Goal: Information Seeking & Learning: Learn about a topic

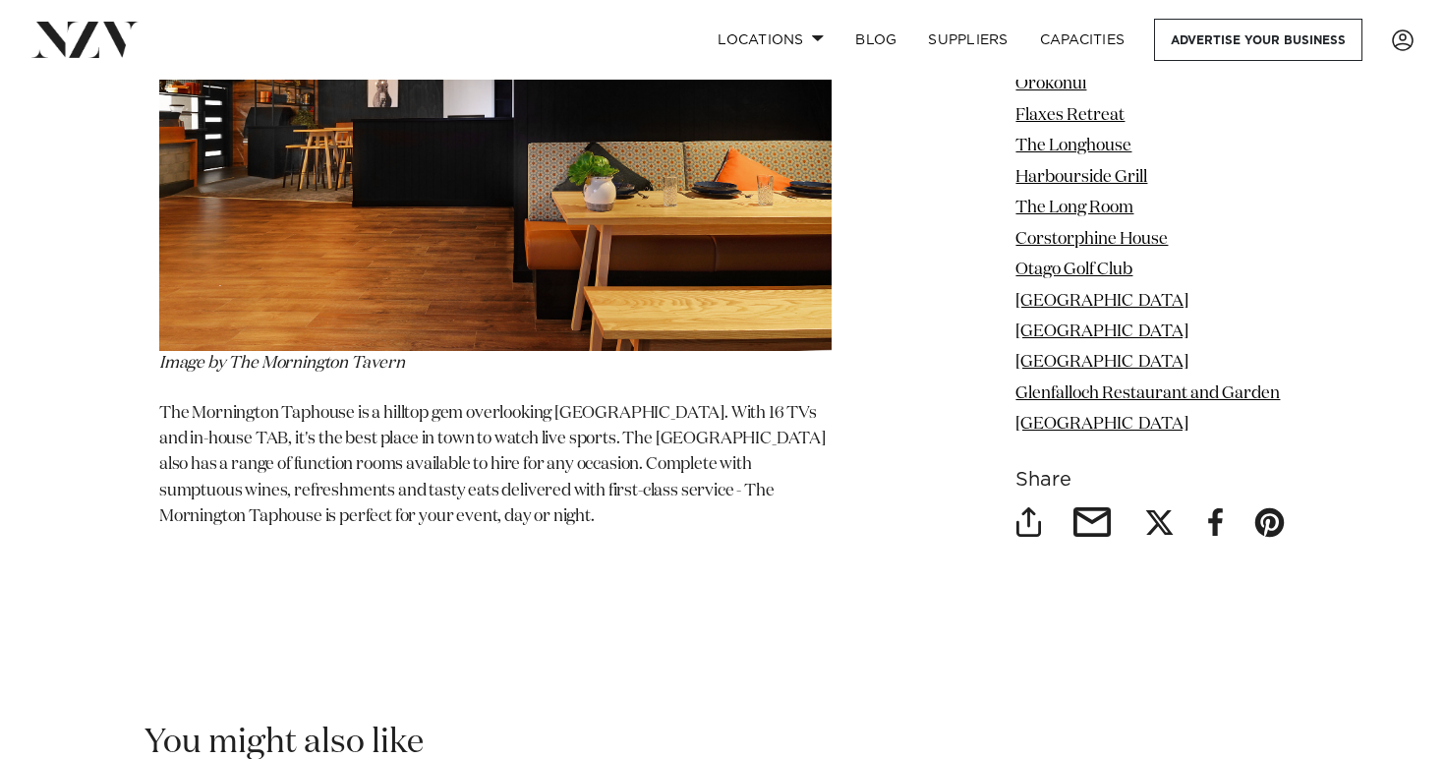
scroll to position [13380, 0]
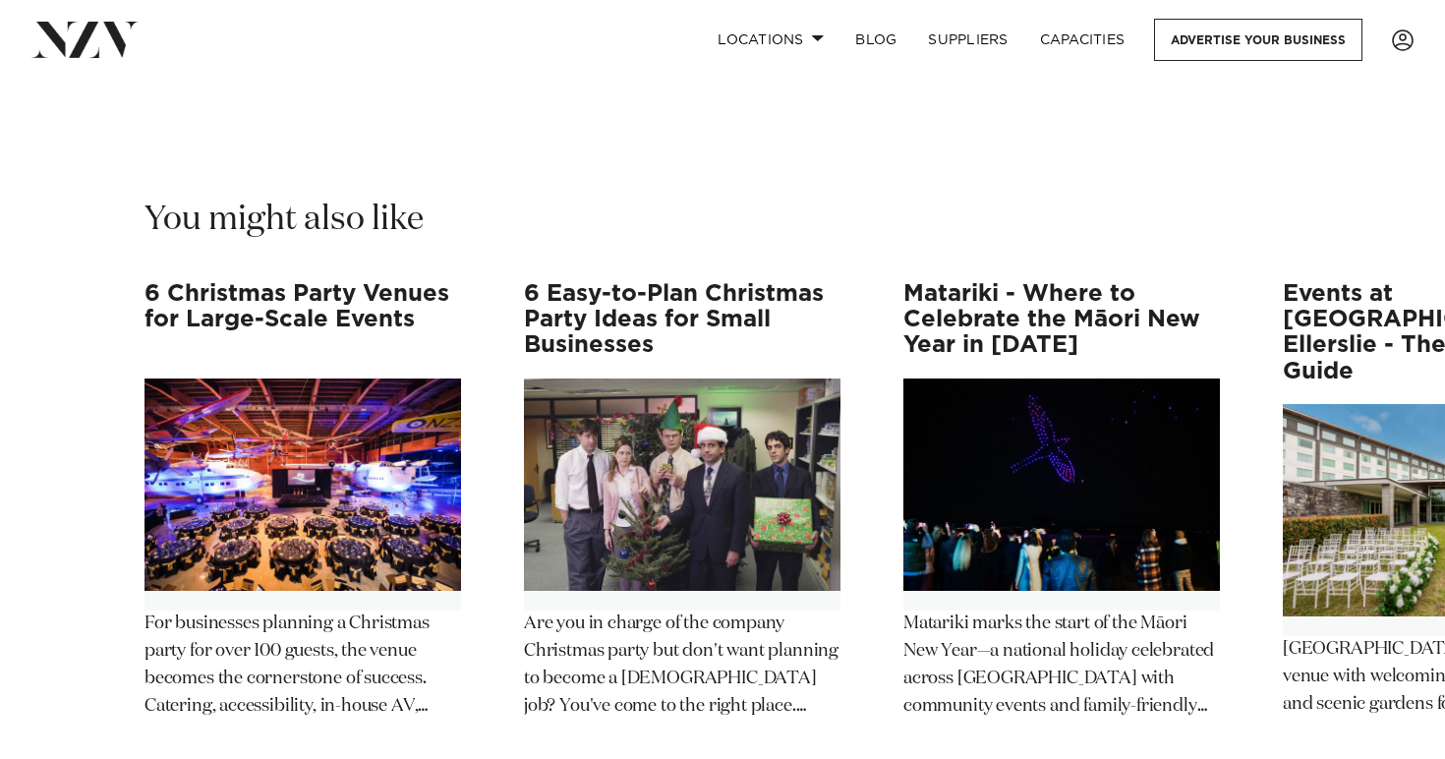
scroll to position [10982, 0]
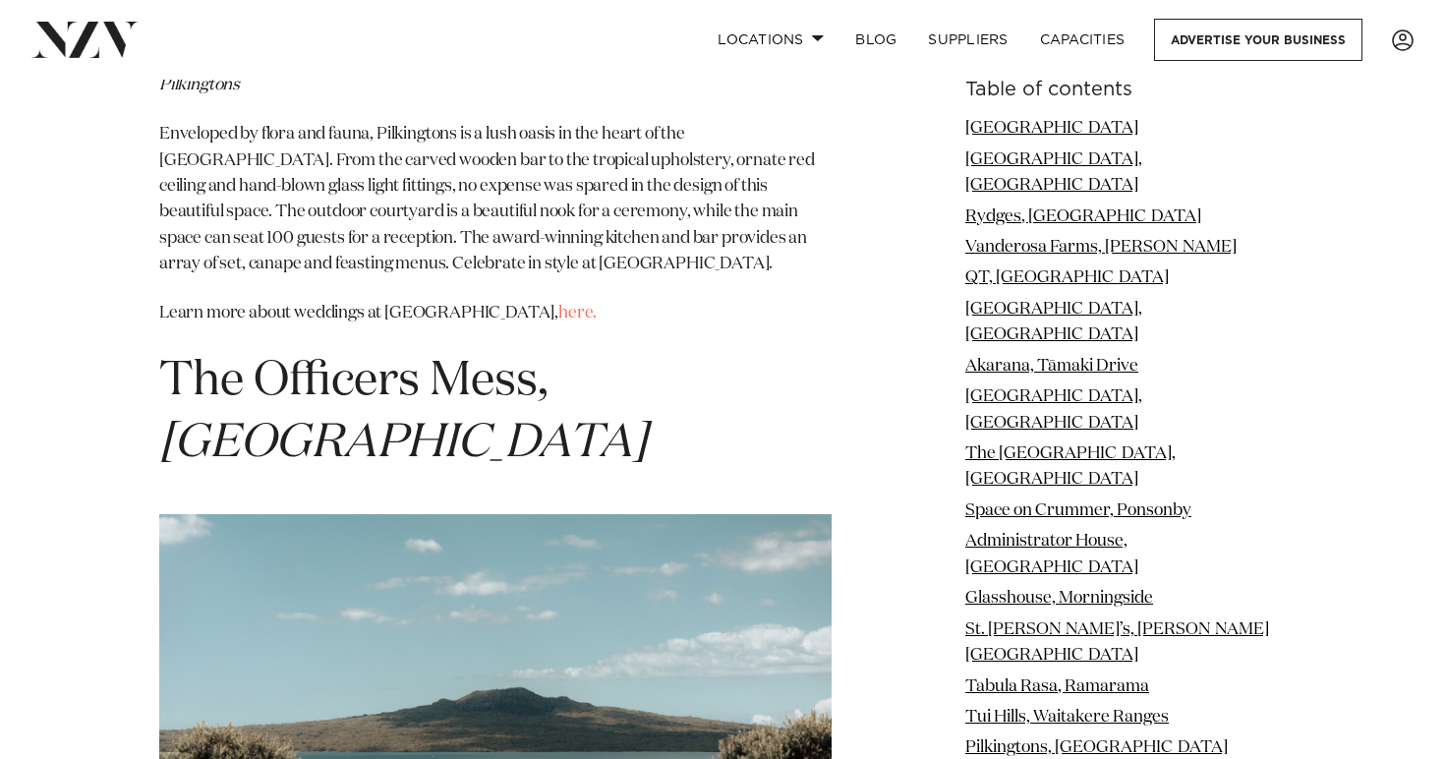
scroll to position [15444, 0]
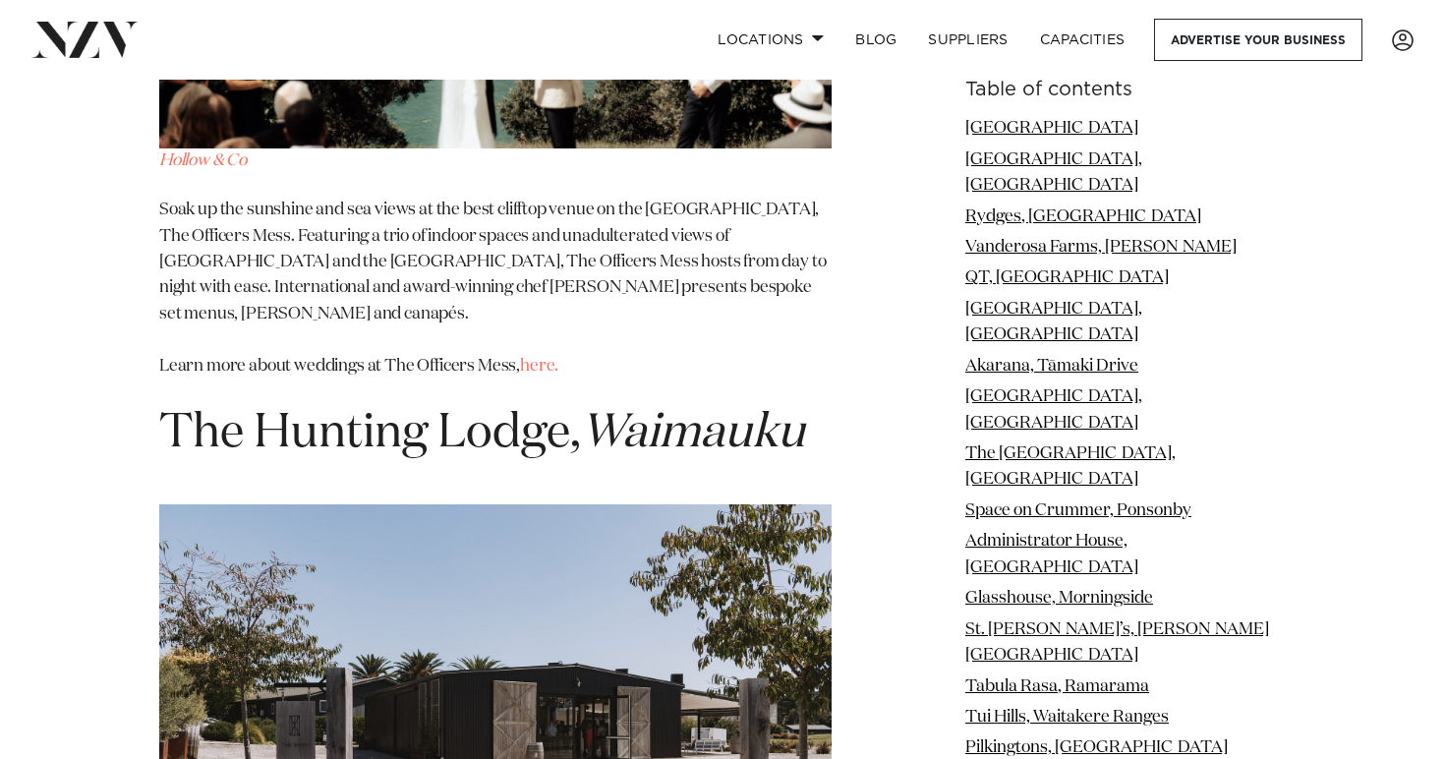
scroll to position [16256, 0]
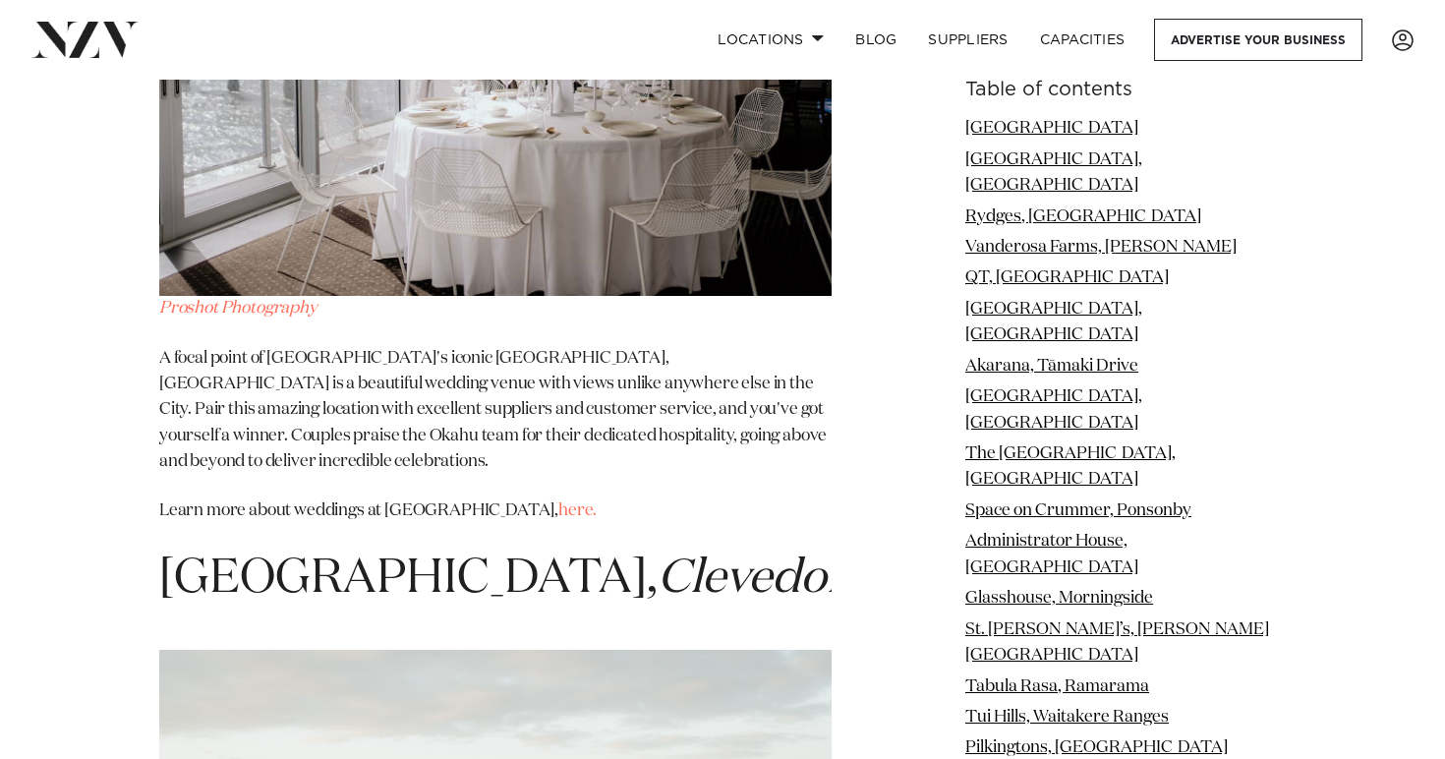
scroll to position [18613, 0]
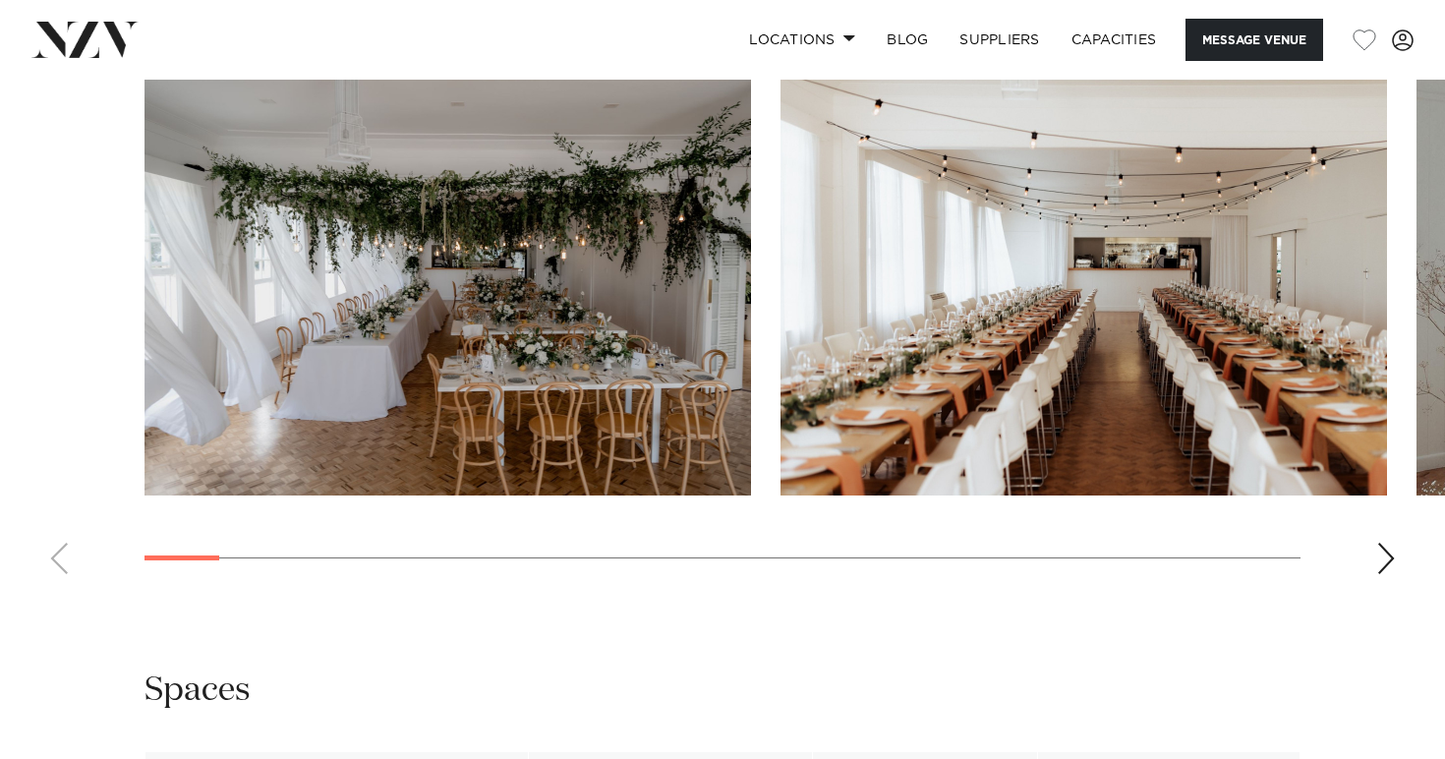
scroll to position [1912, 0]
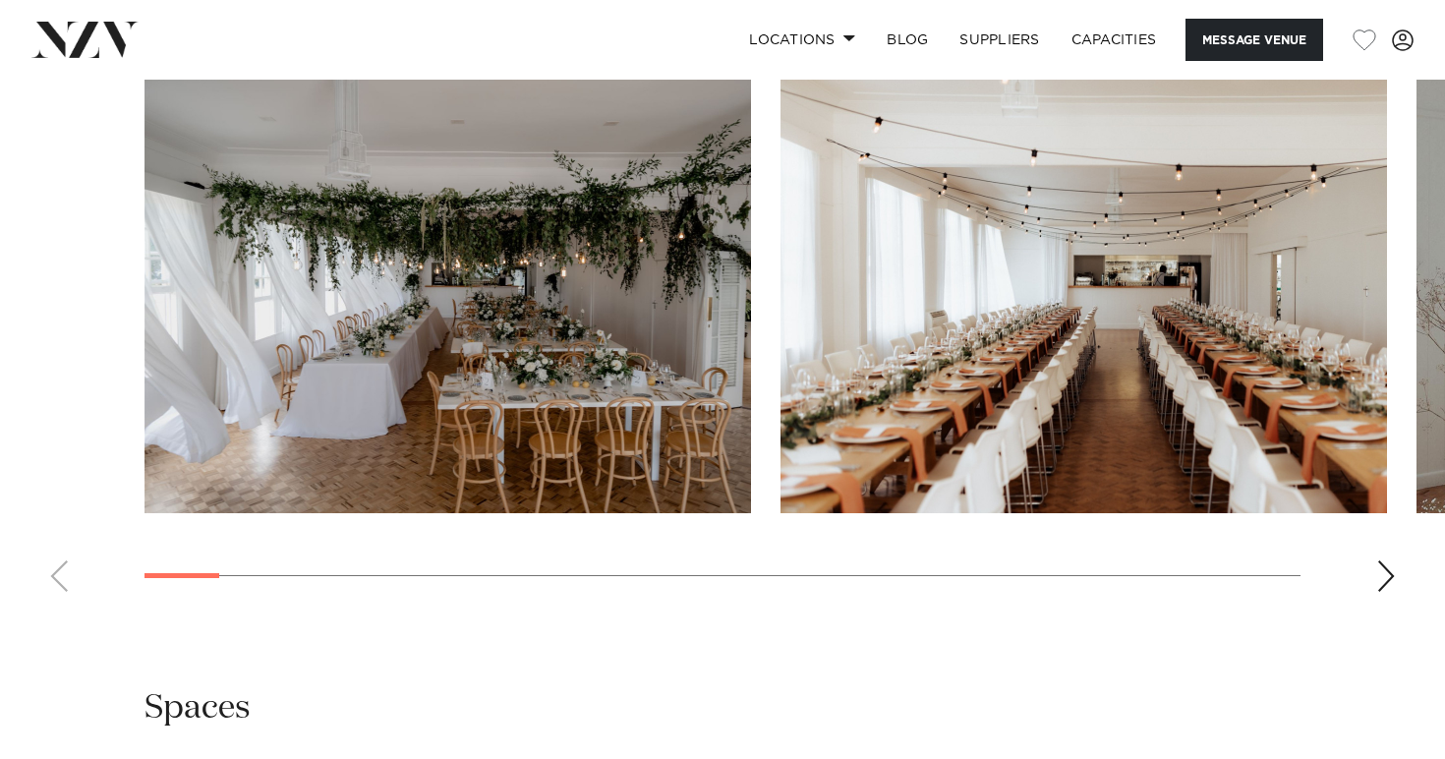
click at [1382, 567] on div "Next slide" at bounding box center [1386, 575] width 20 height 31
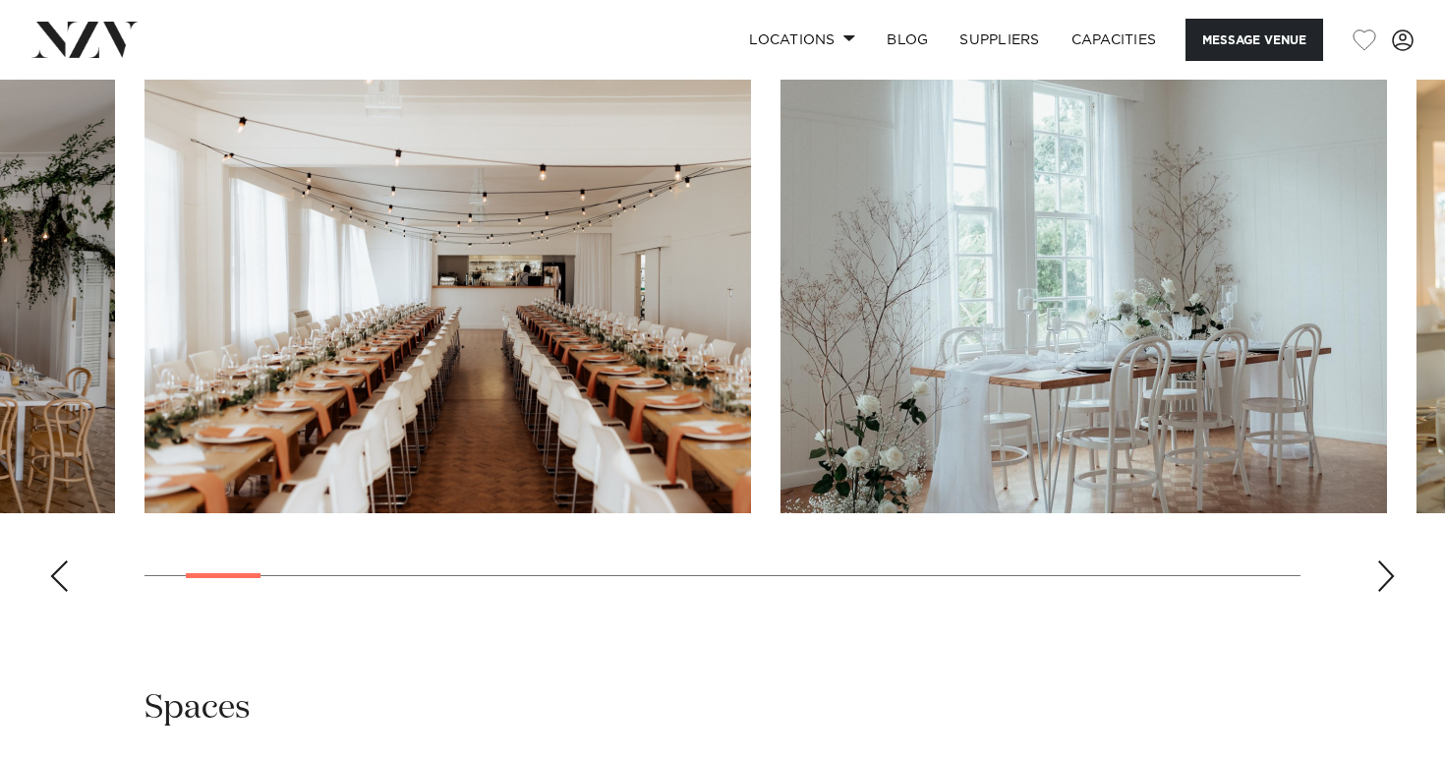
click at [1382, 567] on div "Next slide" at bounding box center [1386, 575] width 20 height 31
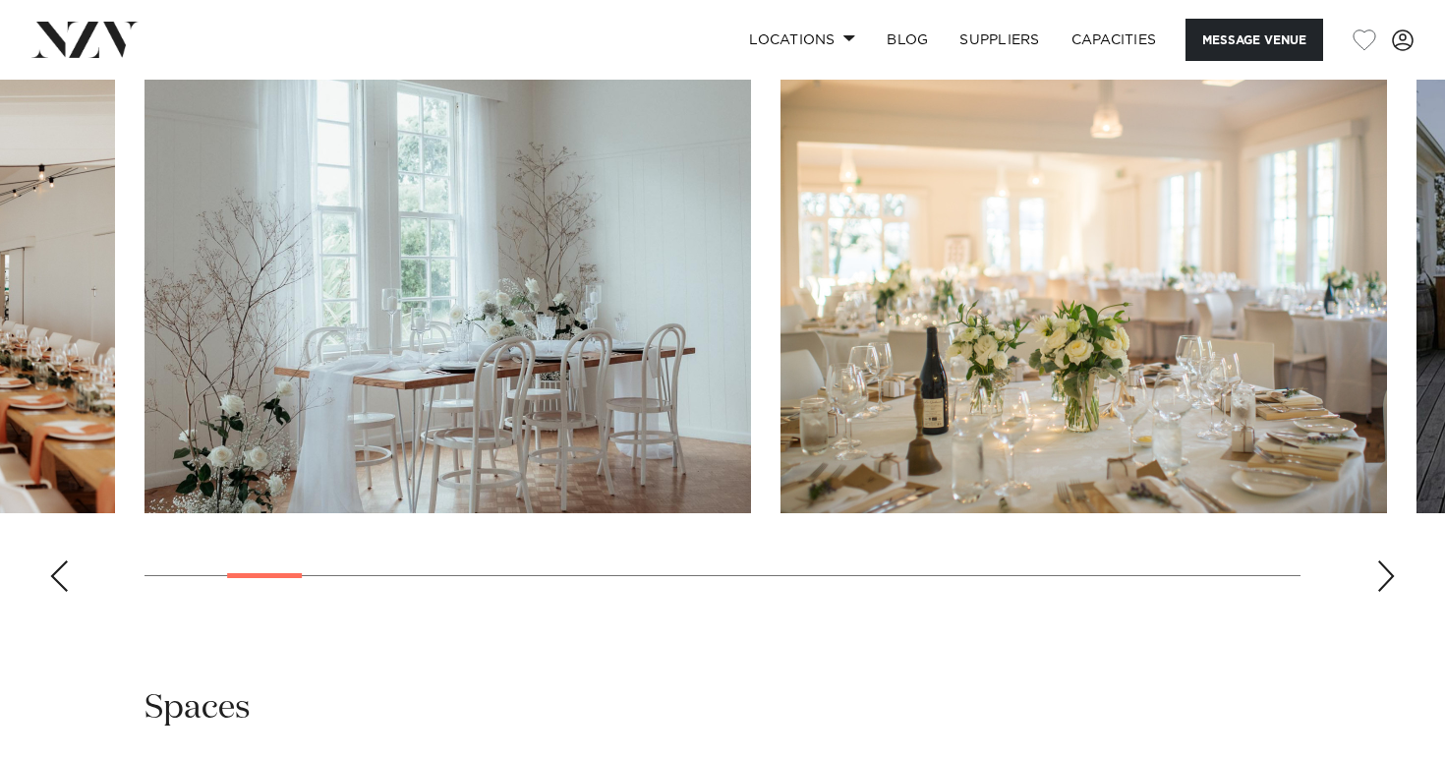
click at [1382, 567] on div "Next slide" at bounding box center [1386, 575] width 20 height 31
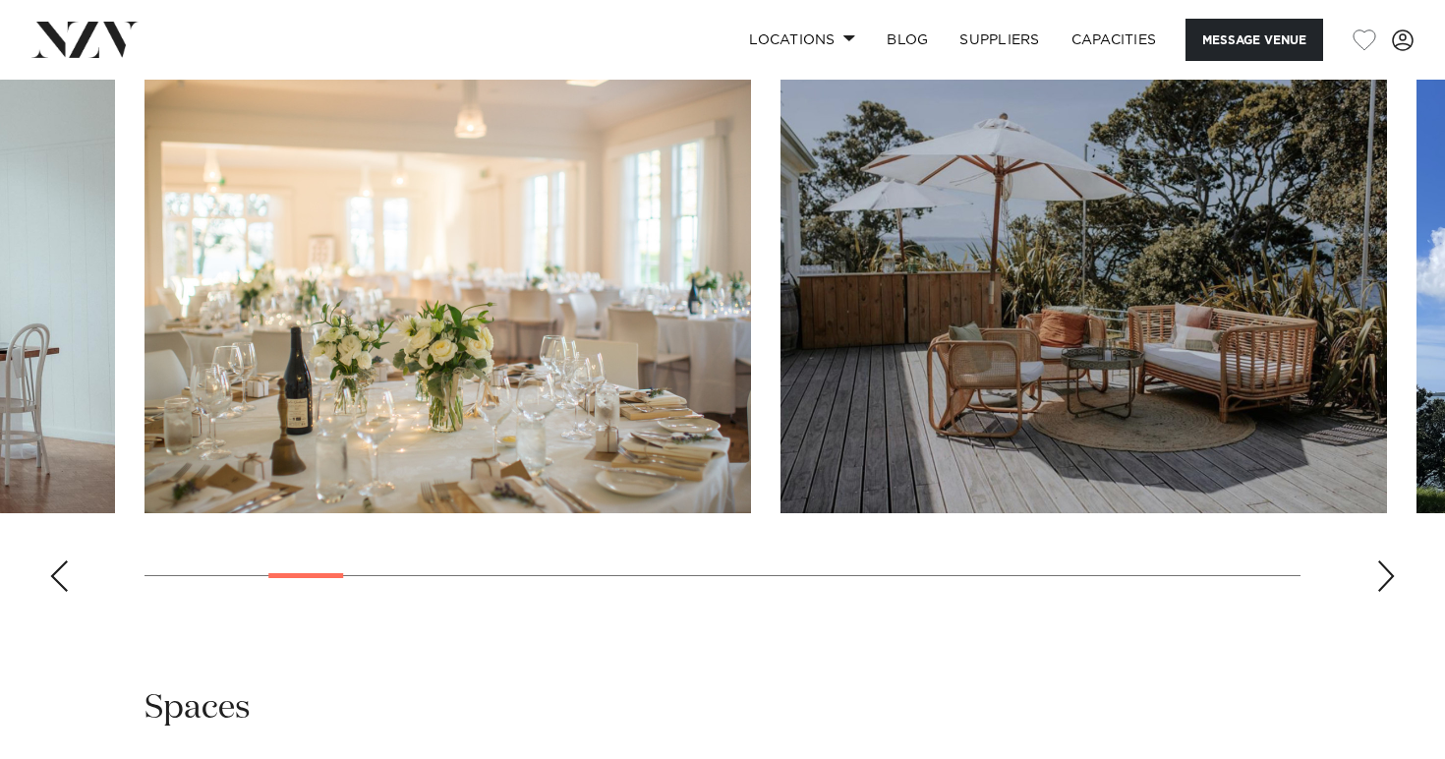
click at [1382, 567] on div "Next slide" at bounding box center [1386, 575] width 20 height 31
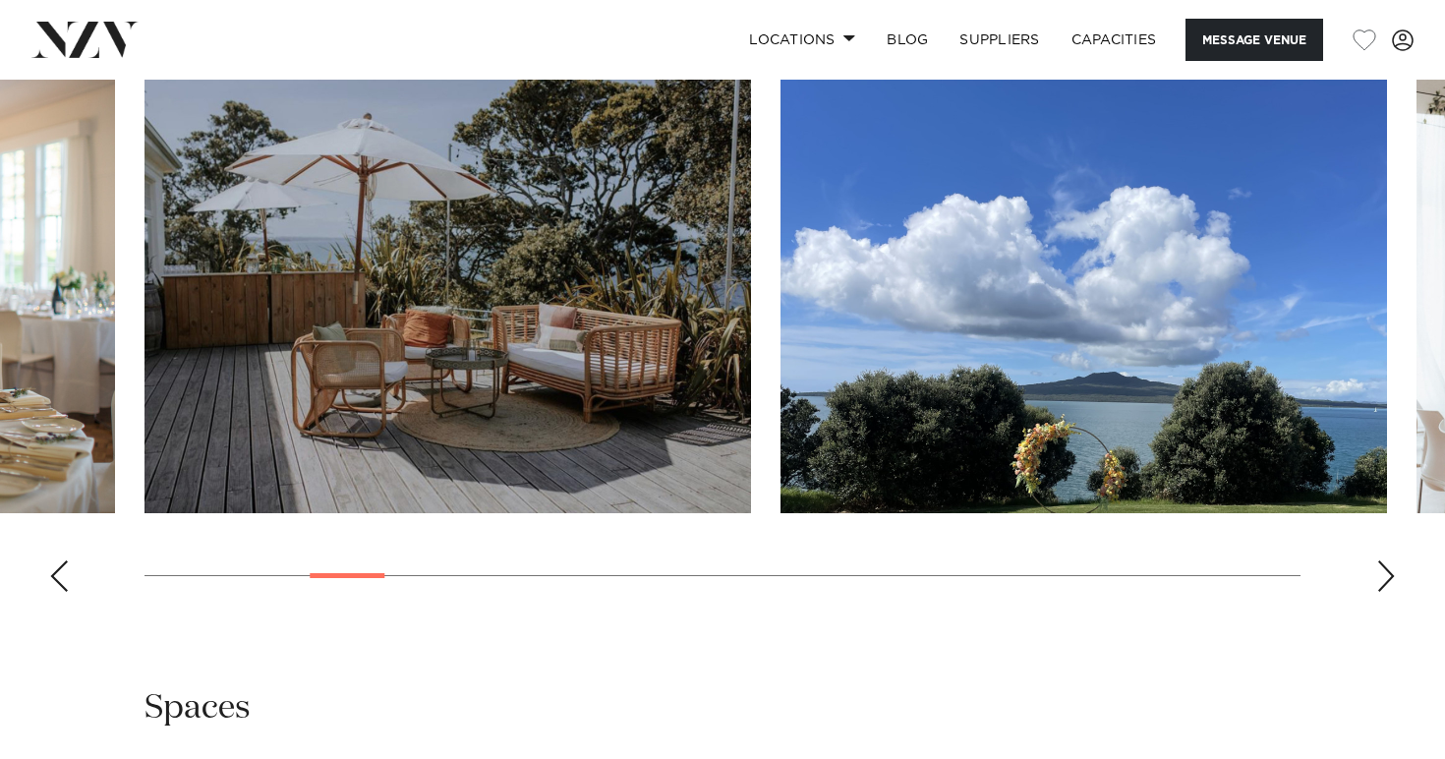
click at [1382, 568] on div "Next slide" at bounding box center [1386, 575] width 20 height 31
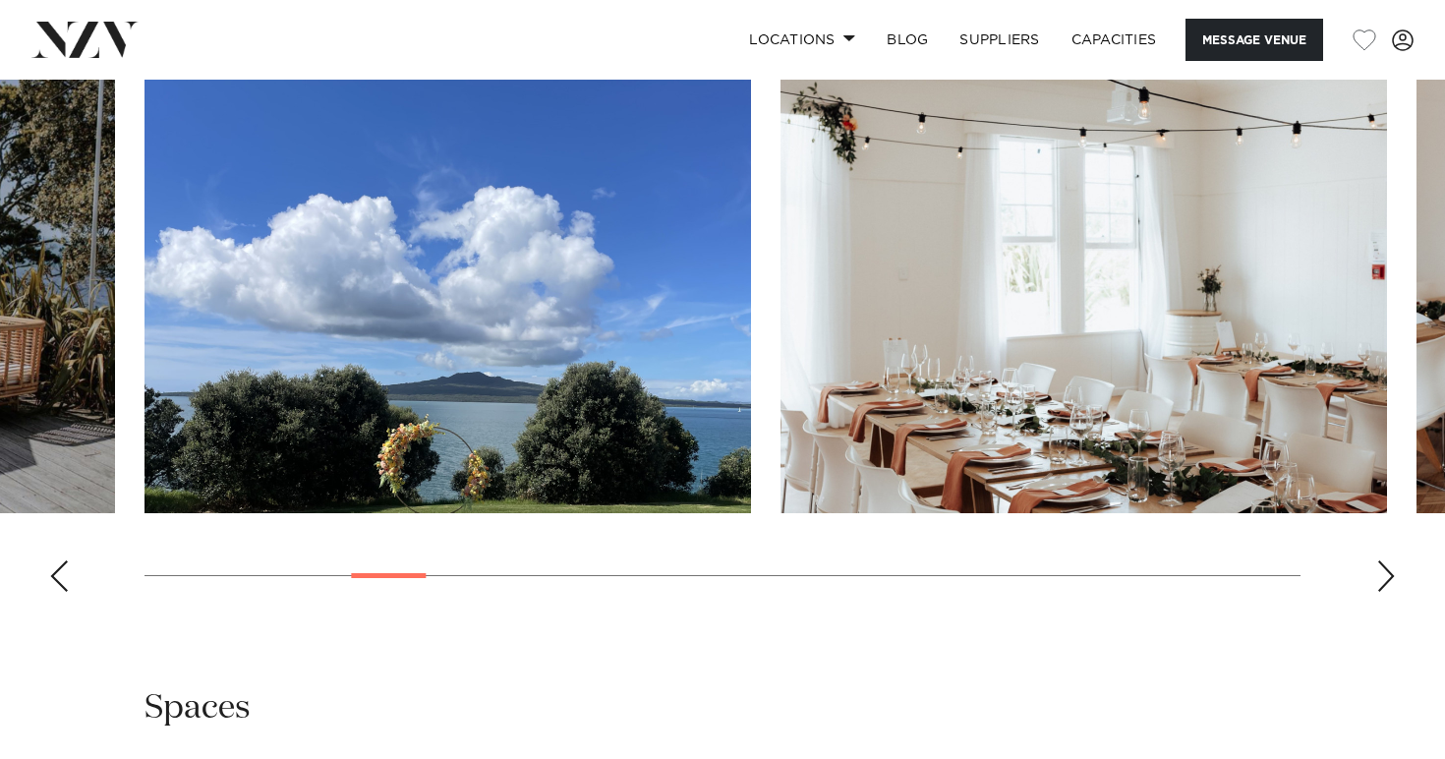
click at [1382, 568] on div "Next slide" at bounding box center [1386, 575] width 20 height 31
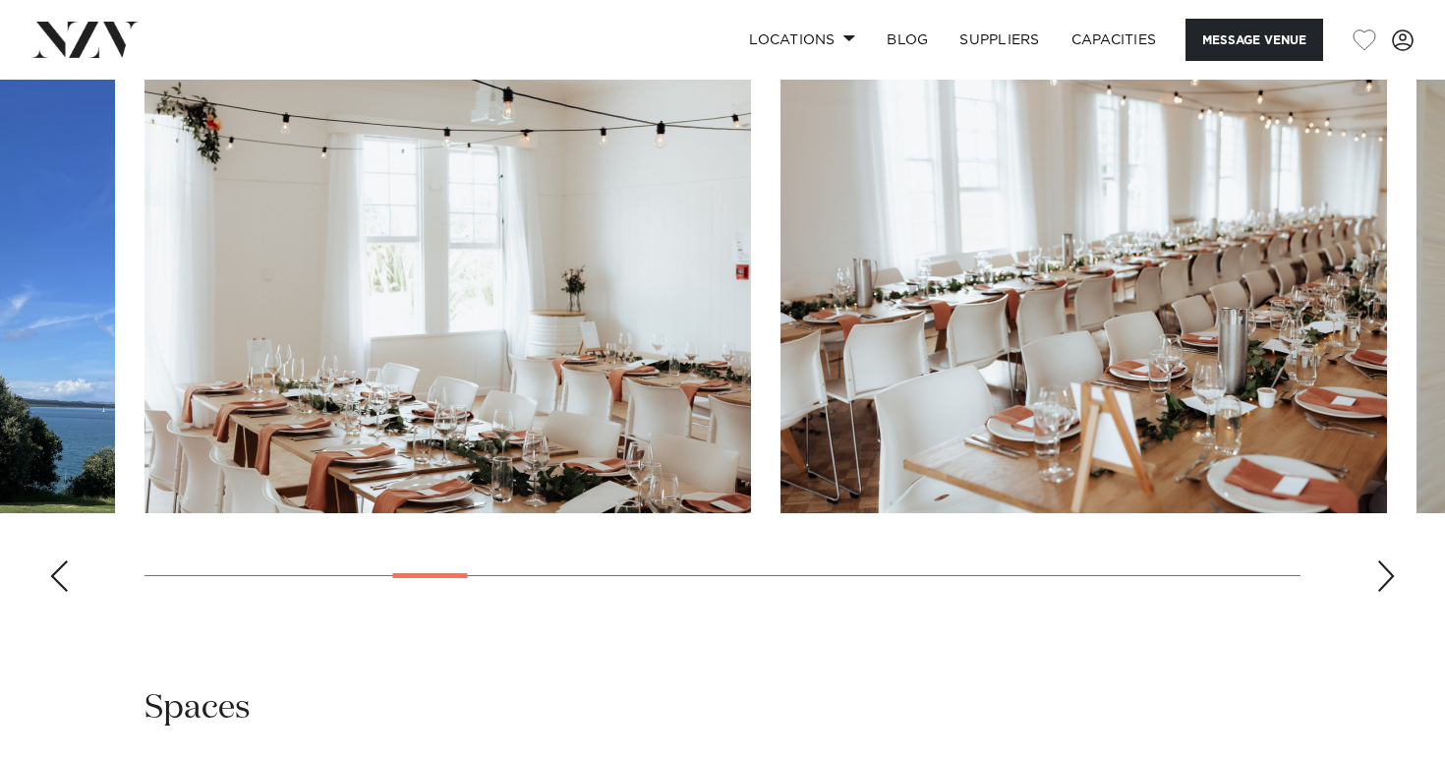
click at [1382, 568] on div "Next slide" at bounding box center [1386, 575] width 20 height 31
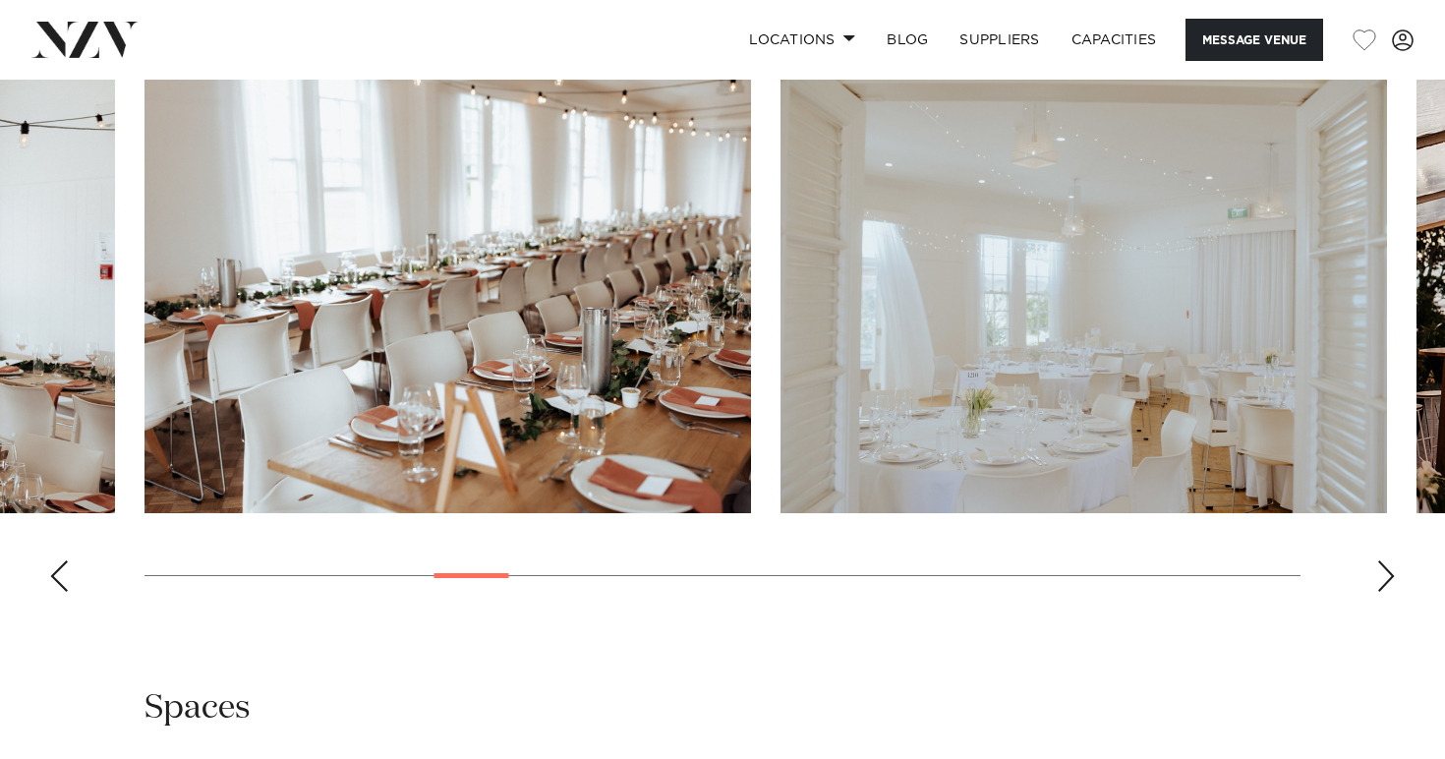
click at [1382, 568] on div "Next slide" at bounding box center [1386, 575] width 20 height 31
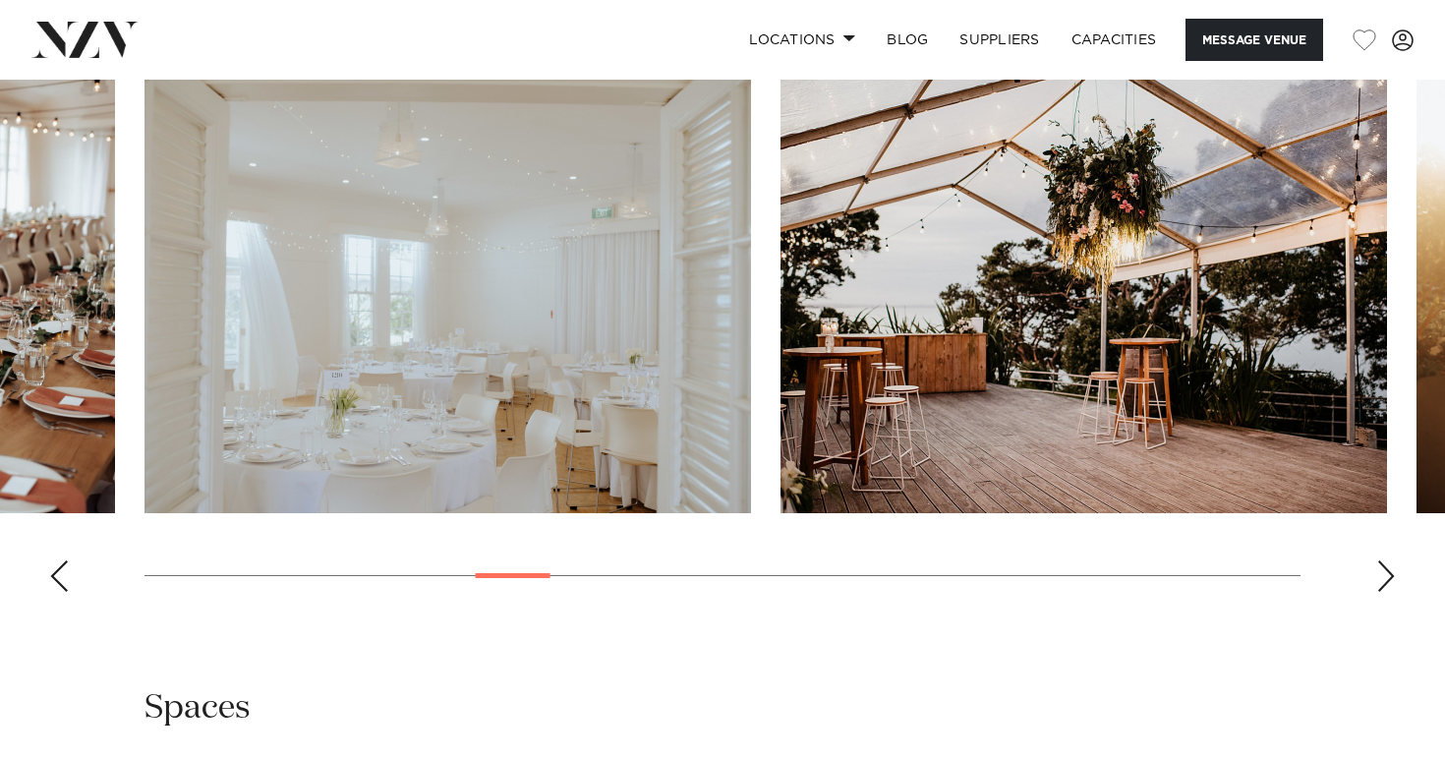
click at [1382, 568] on div "Next slide" at bounding box center [1386, 575] width 20 height 31
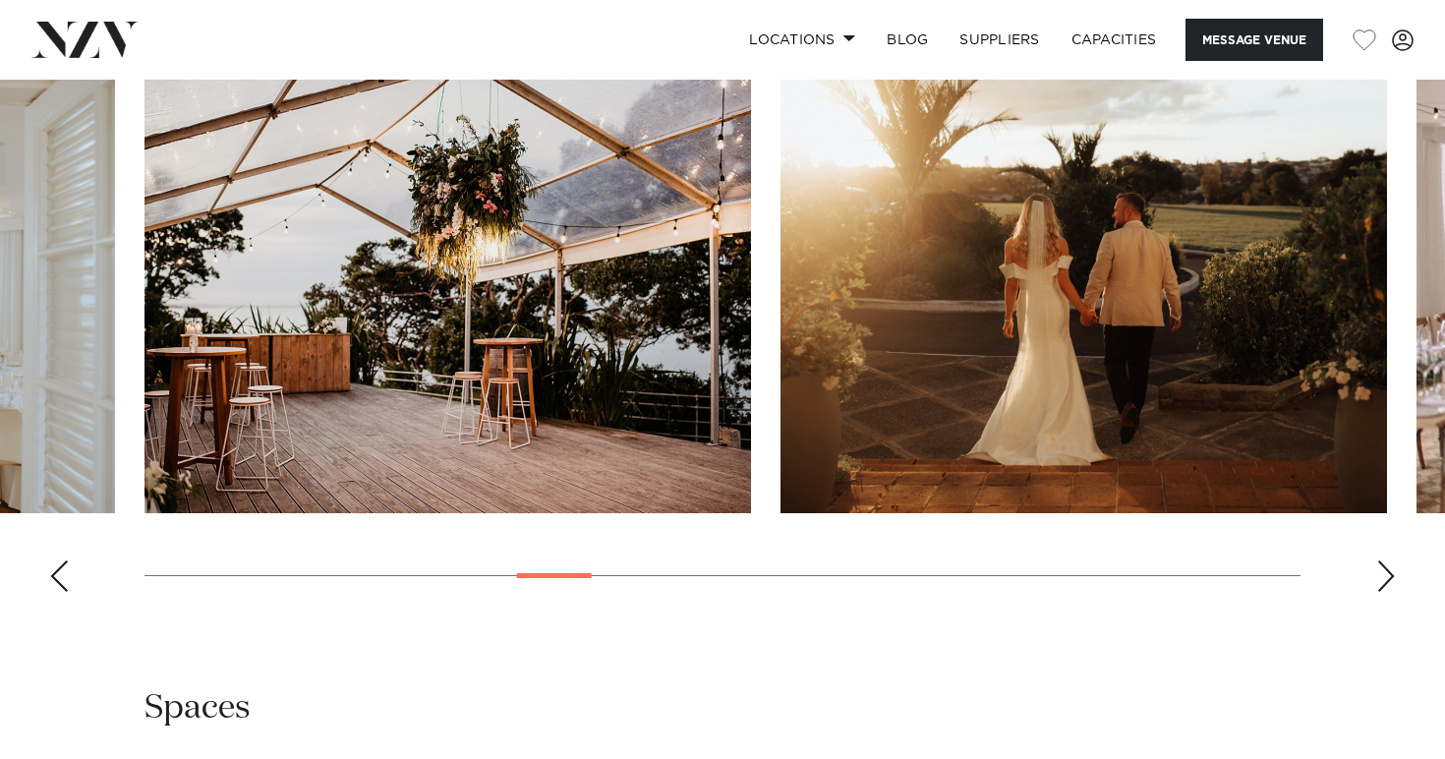
click at [1382, 568] on div "Next slide" at bounding box center [1386, 575] width 20 height 31
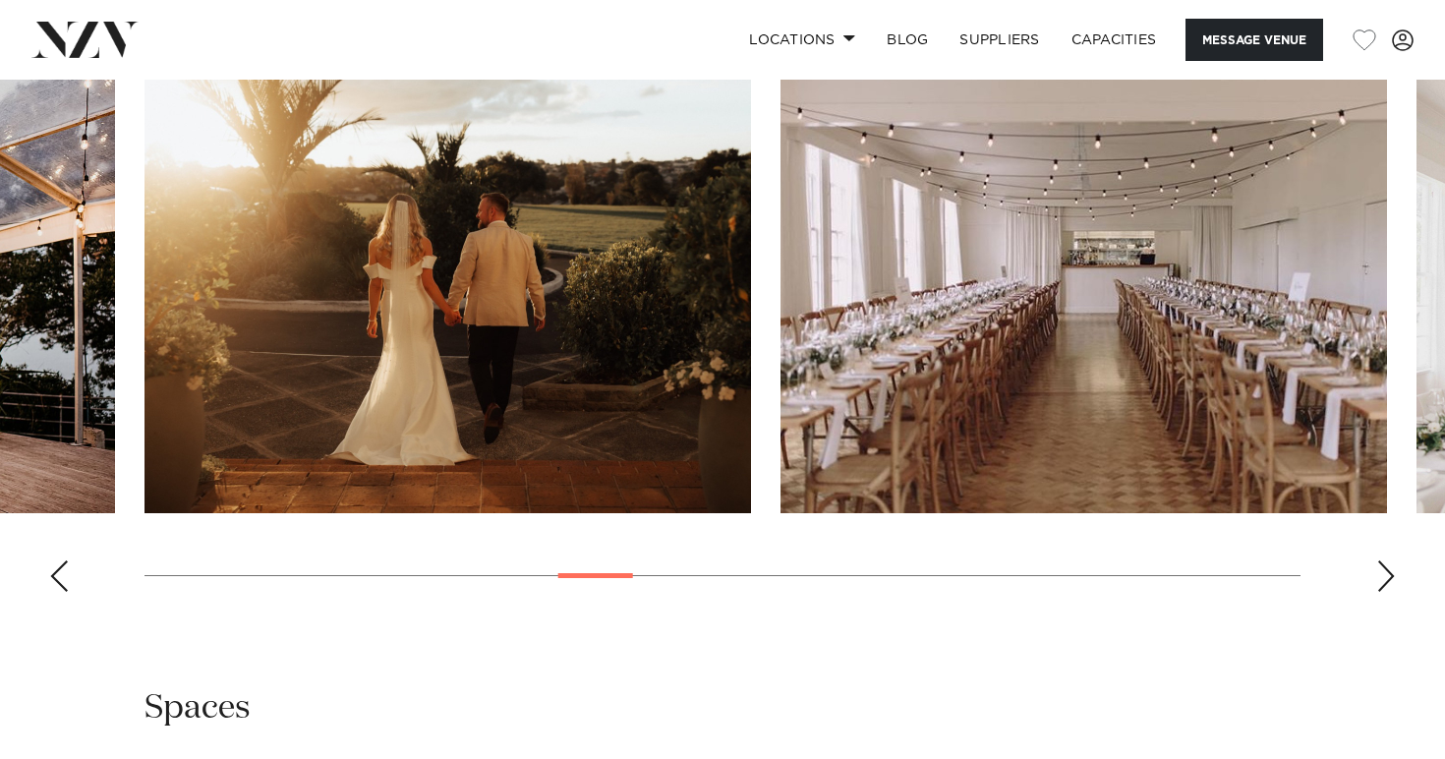
click at [1382, 568] on div "Next slide" at bounding box center [1386, 575] width 20 height 31
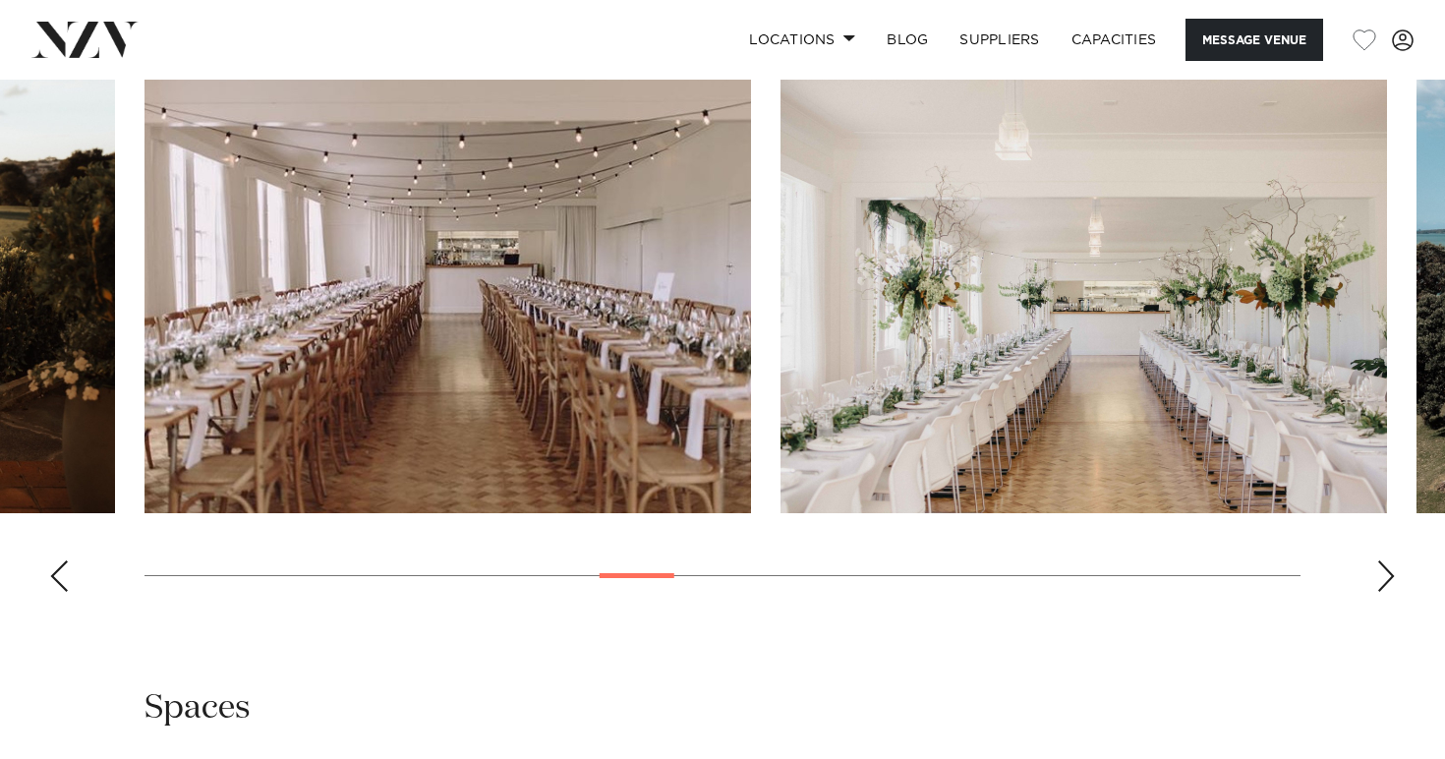
click at [1382, 568] on div "Next slide" at bounding box center [1386, 575] width 20 height 31
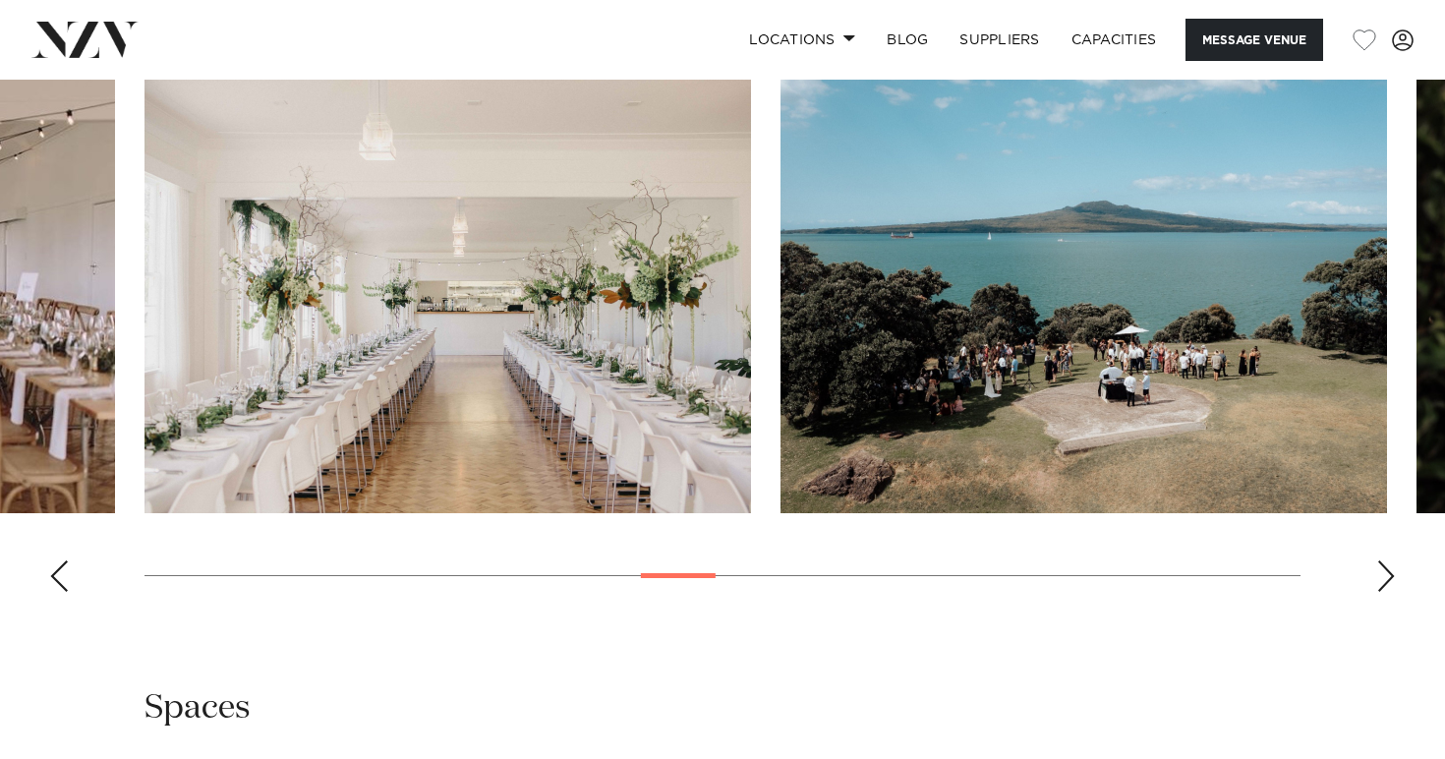
click at [1382, 568] on div "Next slide" at bounding box center [1386, 575] width 20 height 31
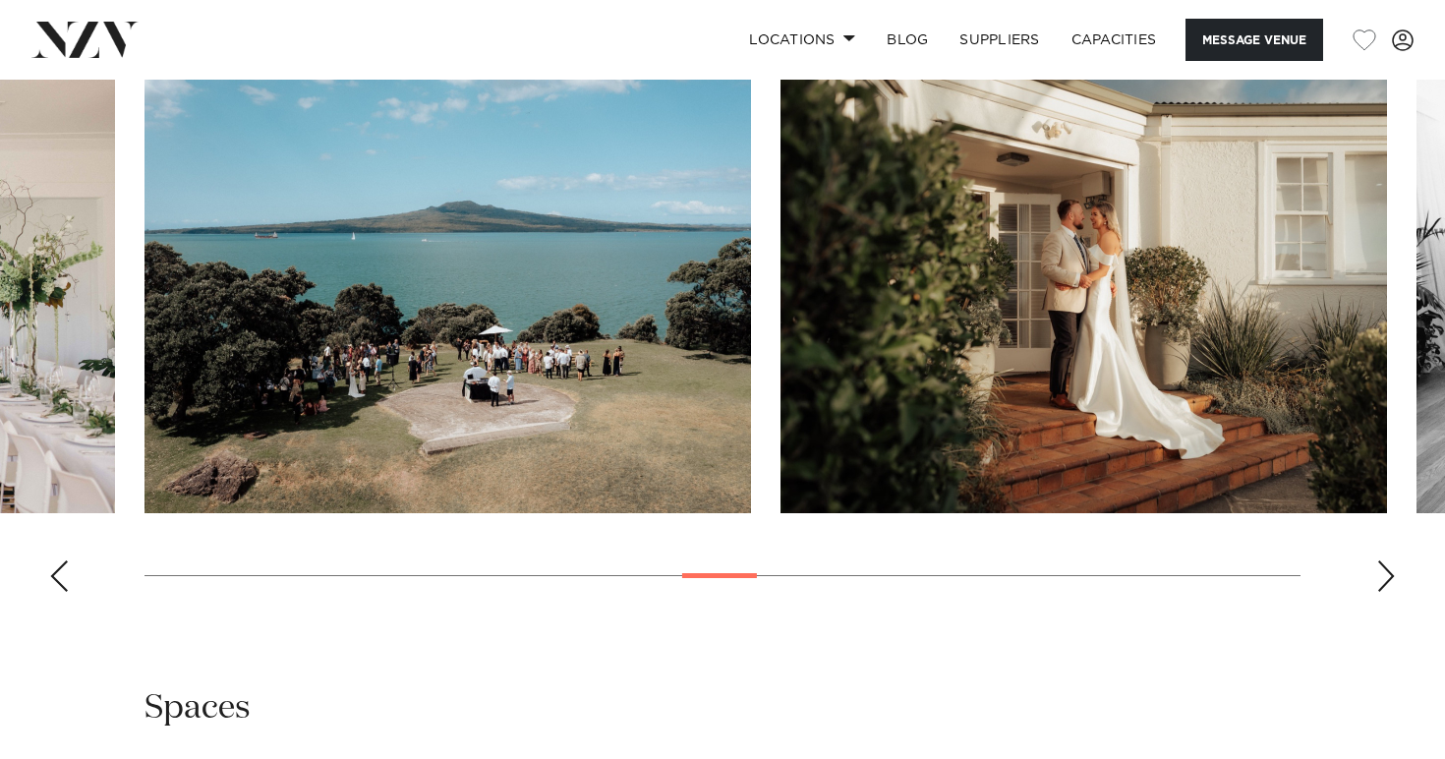
click at [1382, 568] on div "Next slide" at bounding box center [1386, 575] width 20 height 31
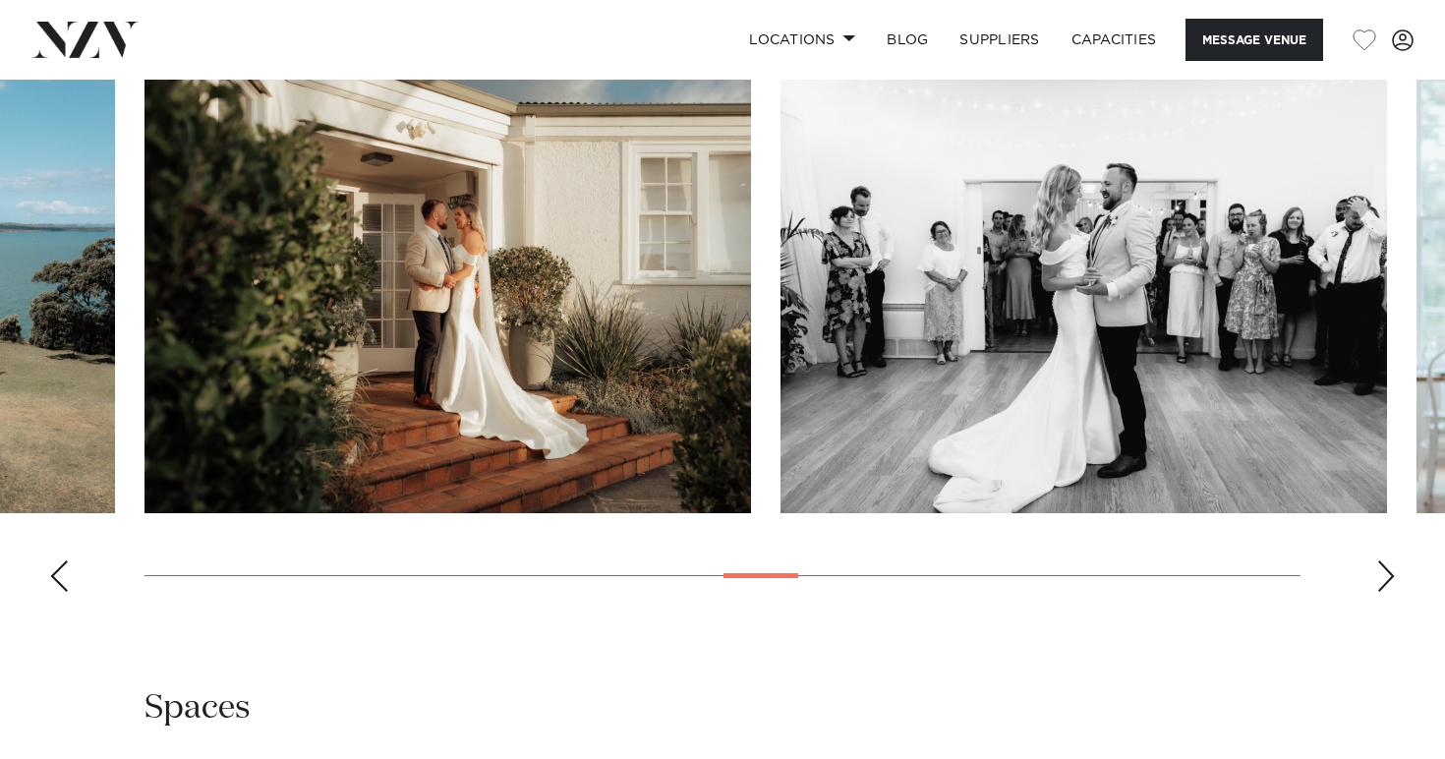
click at [1382, 568] on div "Next slide" at bounding box center [1386, 575] width 20 height 31
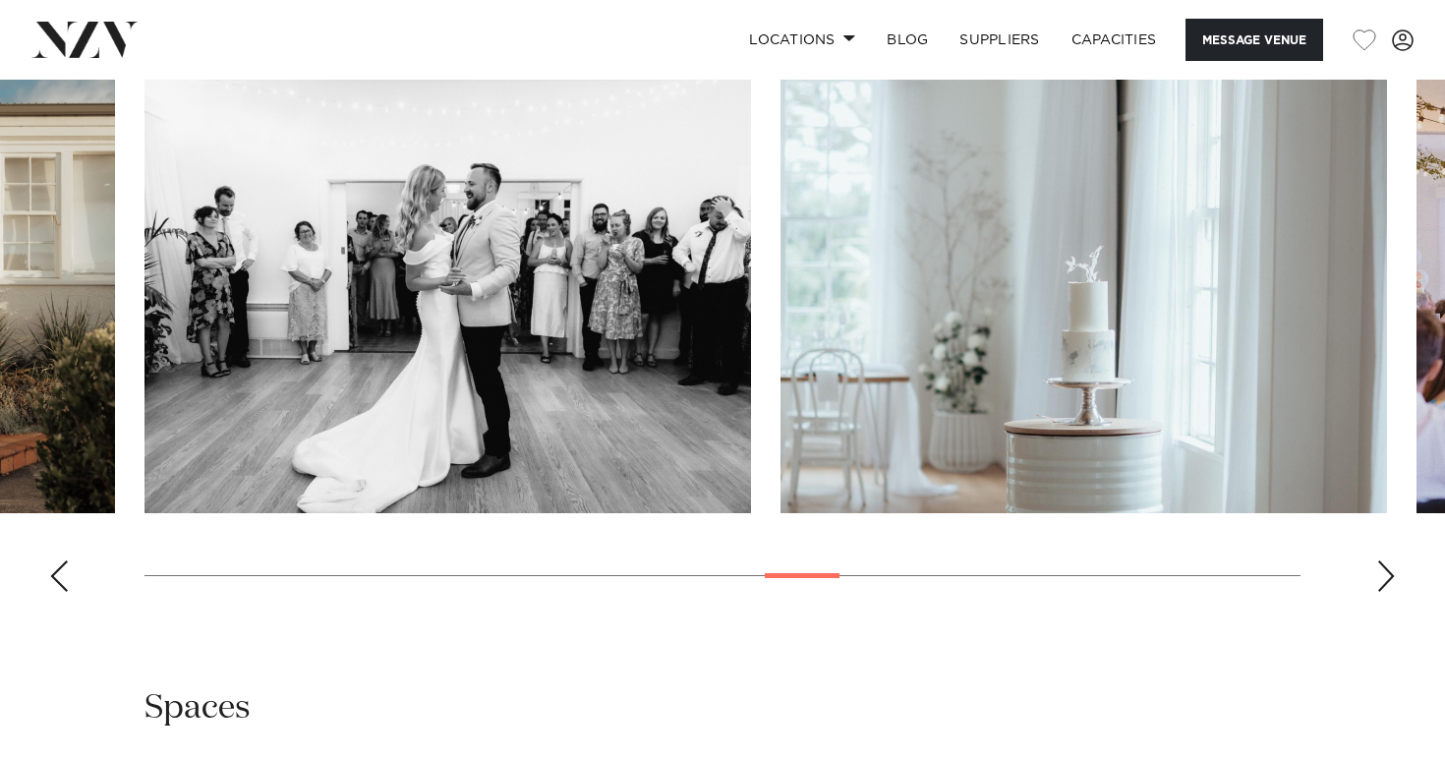
click at [1382, 569] on div "Next slide" at bounding box center [1386, 575] width 20 height 31
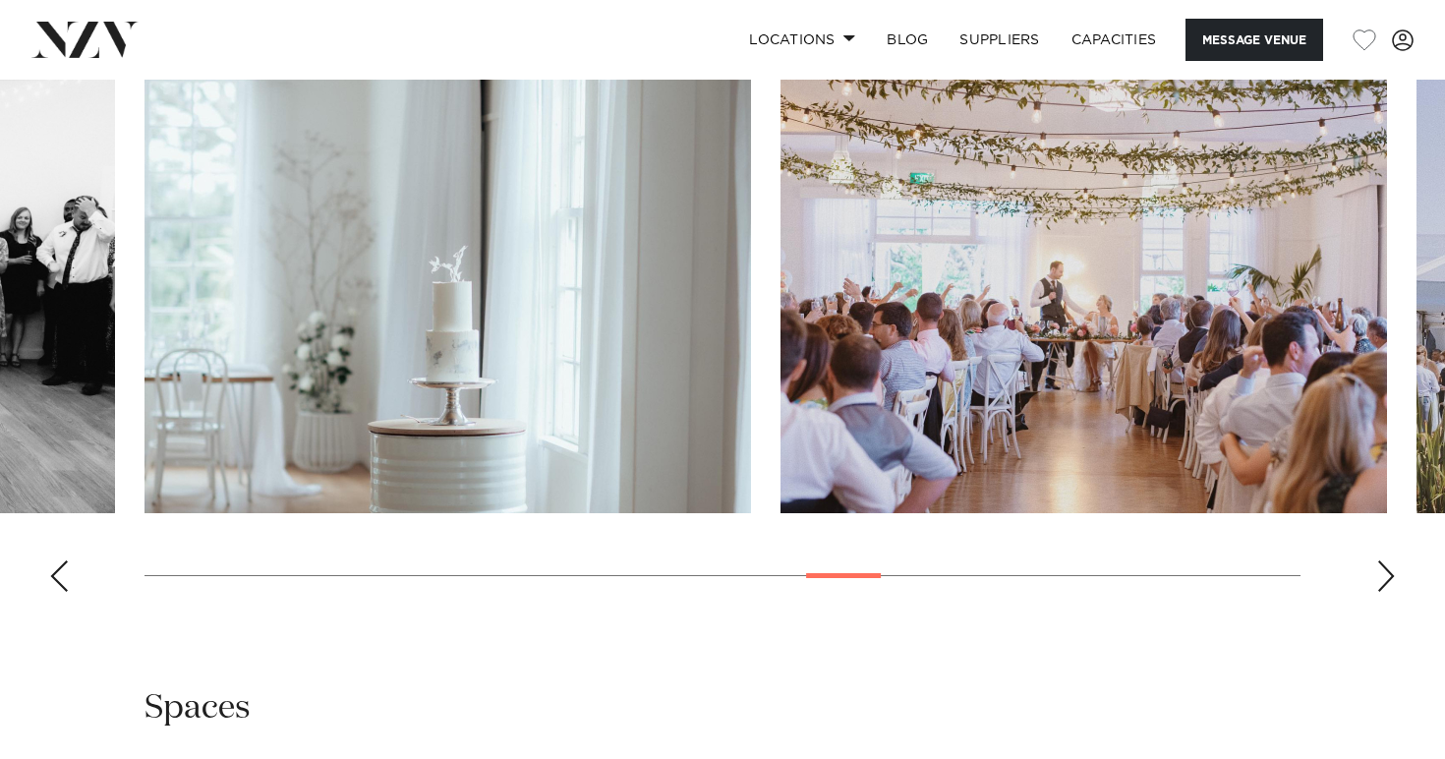
click at [1382, 569] on div "Next slide" at bounding box center [1386, 575] width 20 height 31
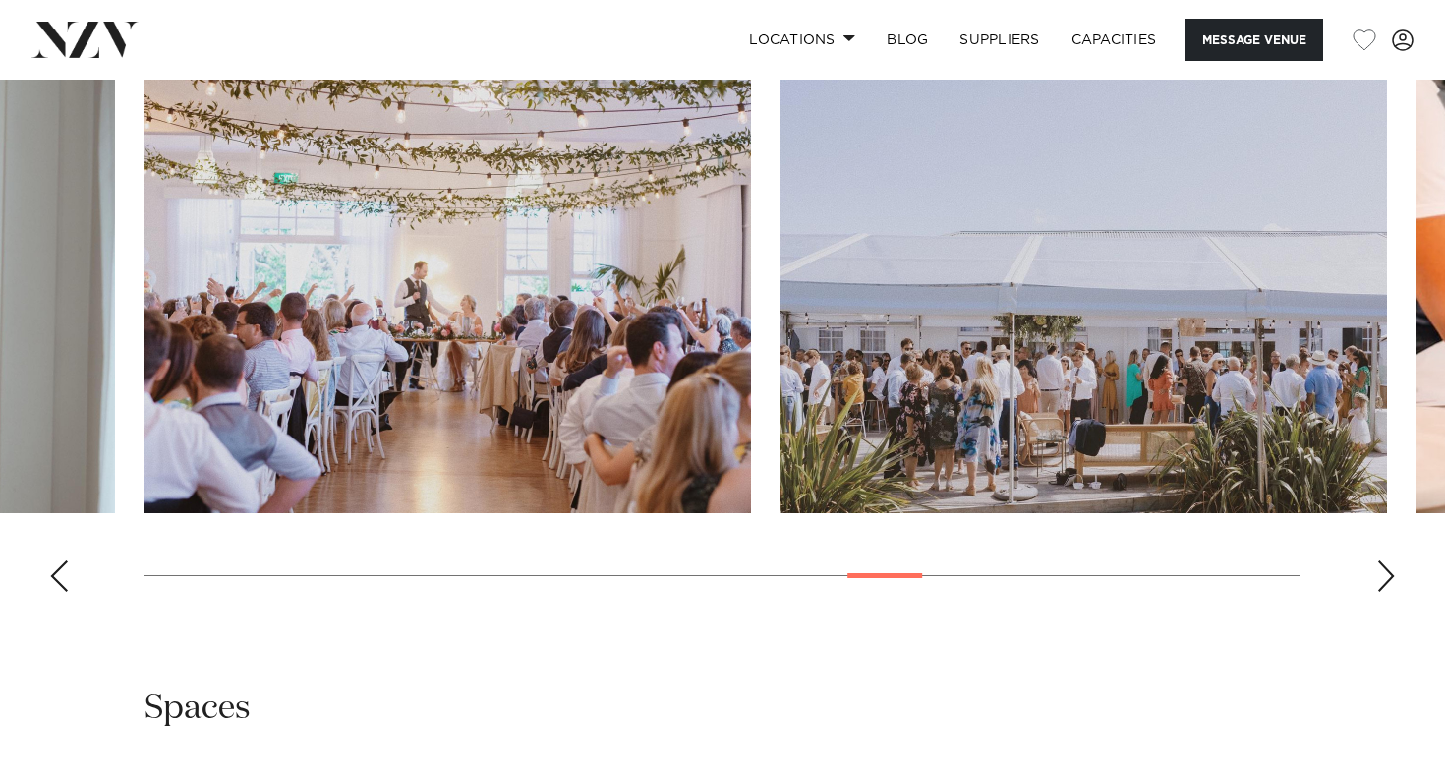
click at [1382, 569] on div "Next slide" at bounding box center [1386, 575] width 20 height 31
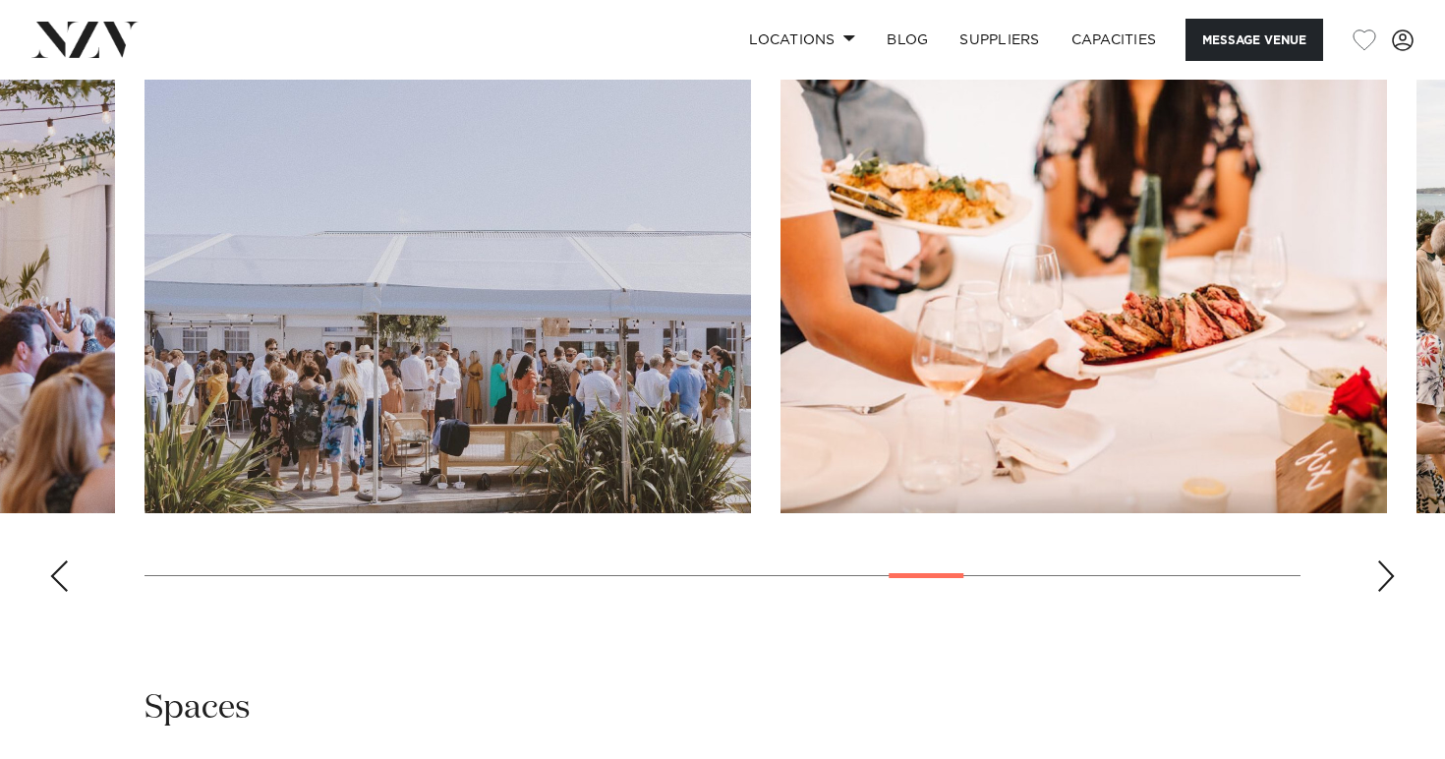
click at [1382, 569] on div "Next slide" at bounding box center [1386, 575] width 20 height 31
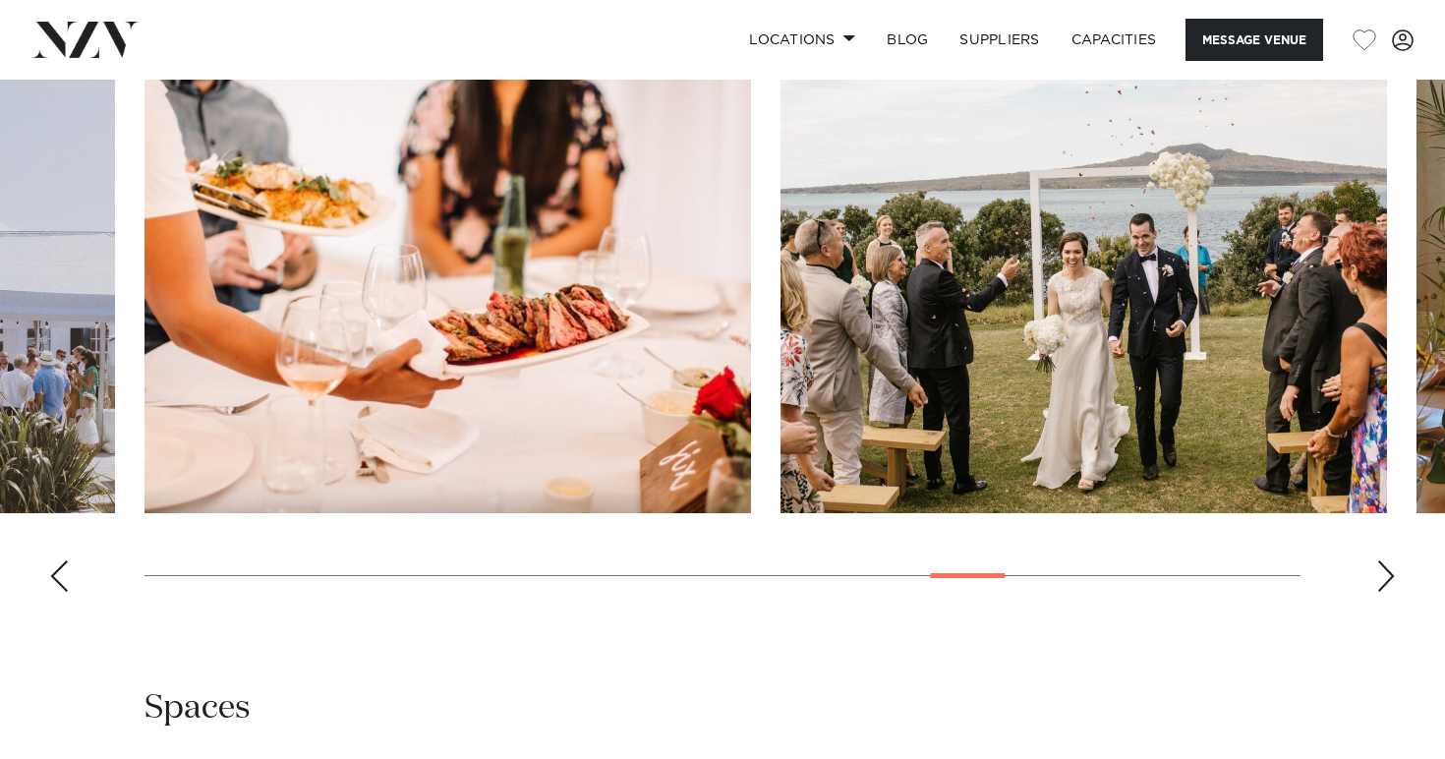
click at [1382, 569] on div "Next slide" at bounding box center [1386, 575] width 20 height 31
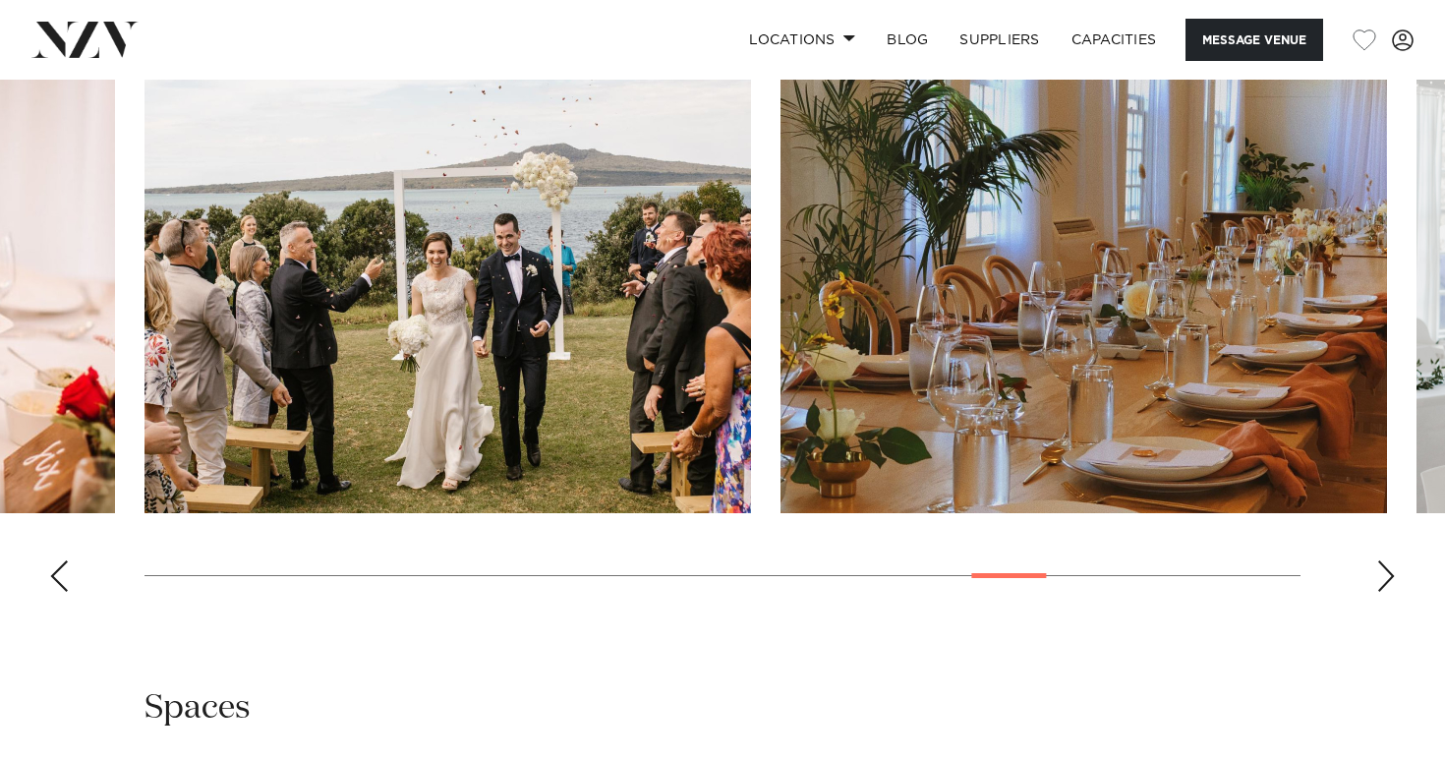
click at [1382, 569] on div "Next slide" at bounding box center [1386, 575] width 20 height 31
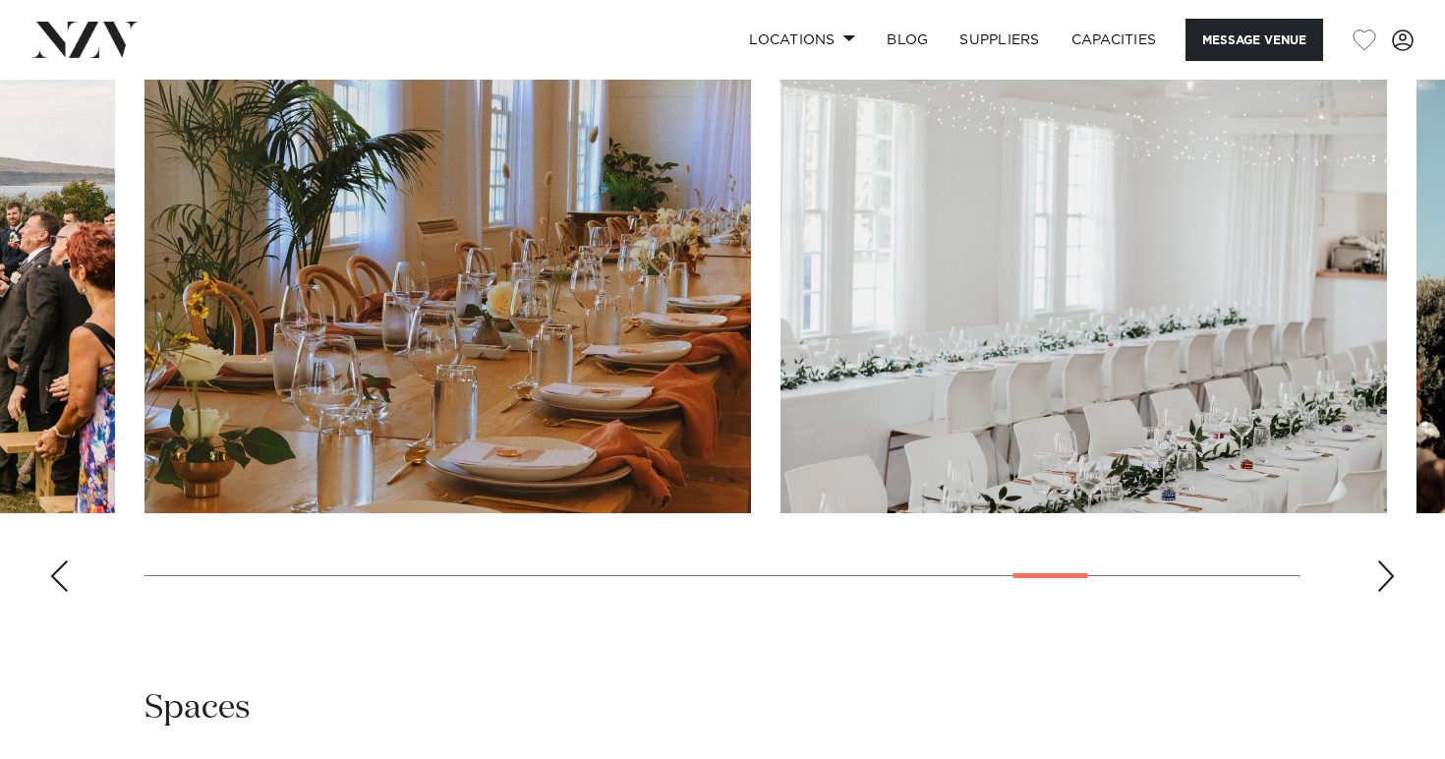
click at [1382, 569] on div "Next slide" at bounding box center [1386, 575] width 20 height 31
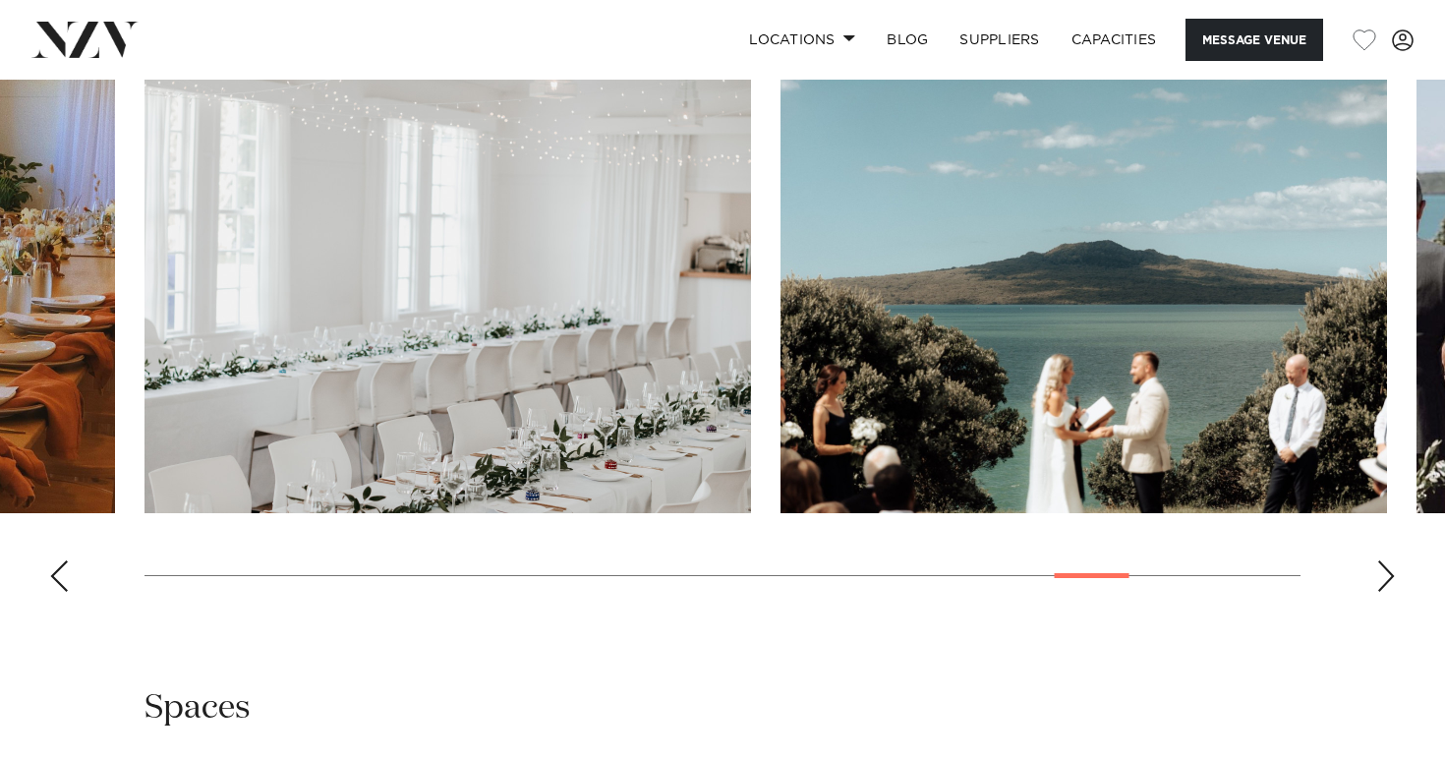
click at [1382, 570] on div "Next slide" at bounding box center [1386, 575] width 20 height 31
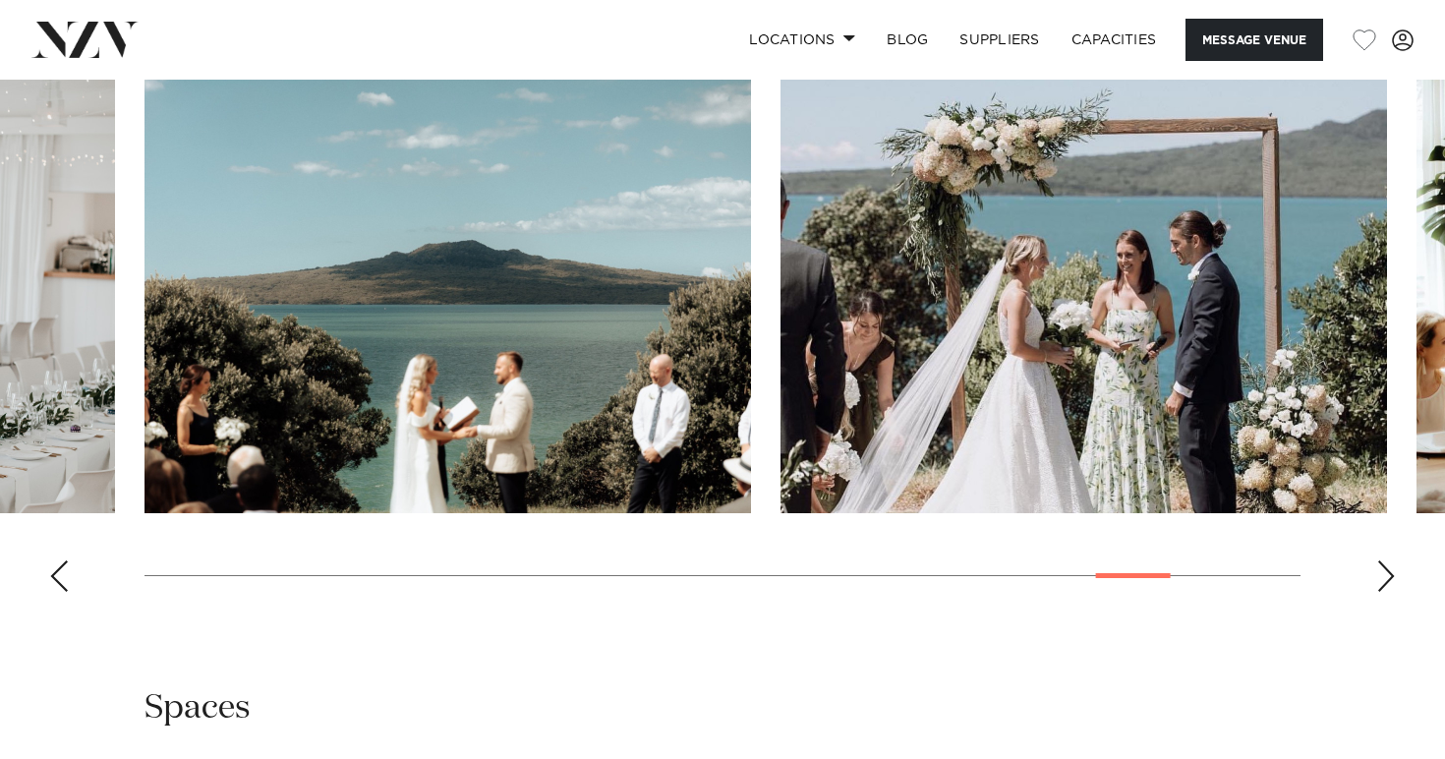
click at [1382, 570] on div "Next slide" at bounding box center [1386, 575] width 20 height 31
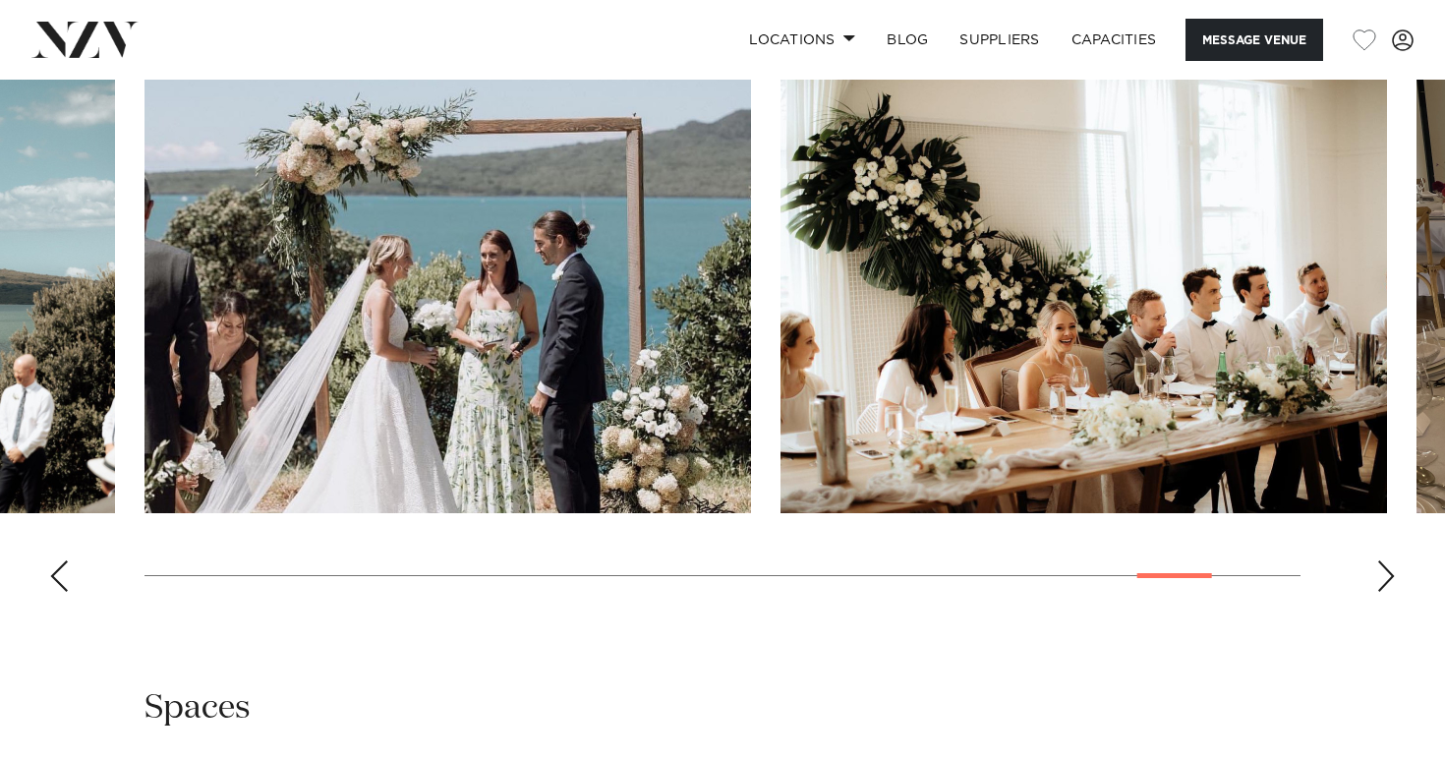
click at [1382, 571] on div "Next slide" at bounding box center [1386, 575] width 20 height 31
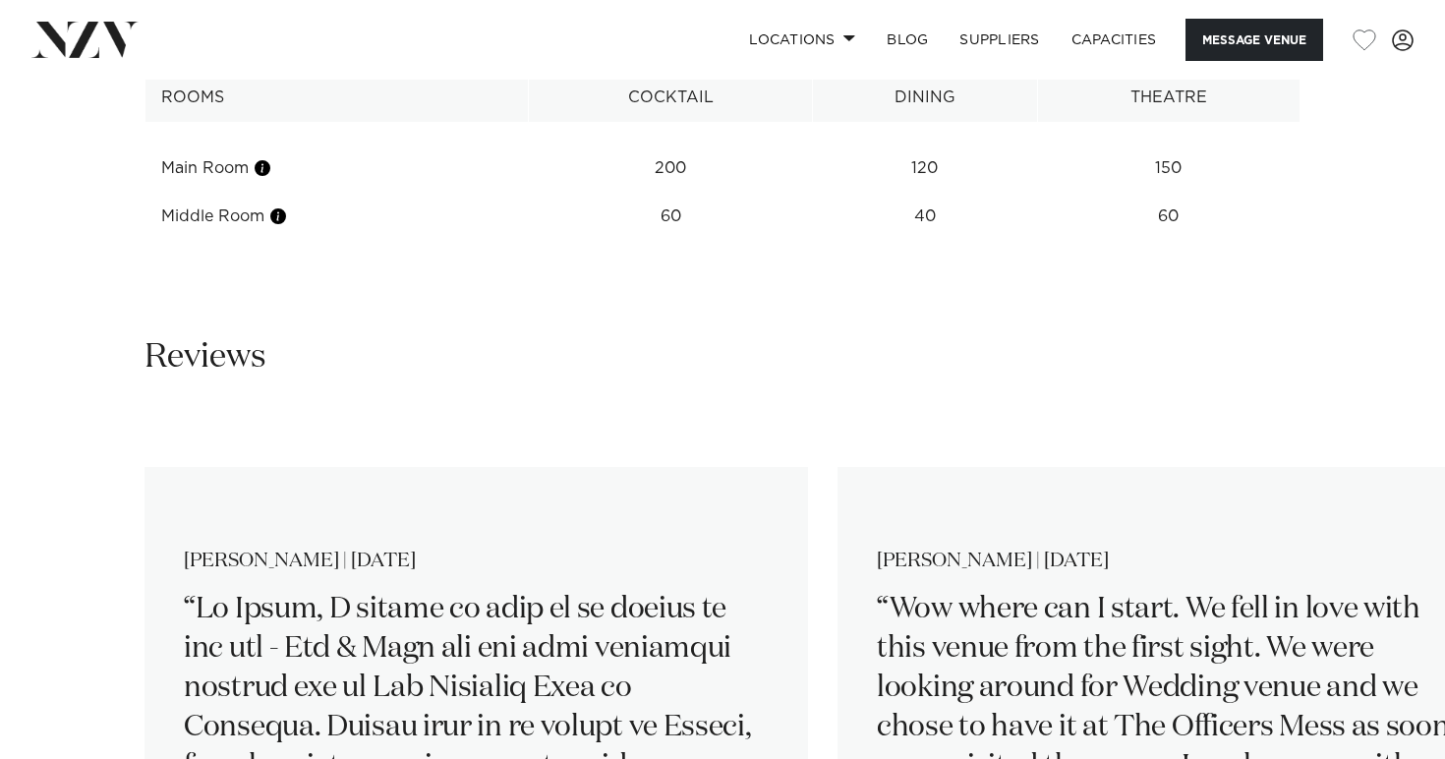
scroll to position [2610, 0]
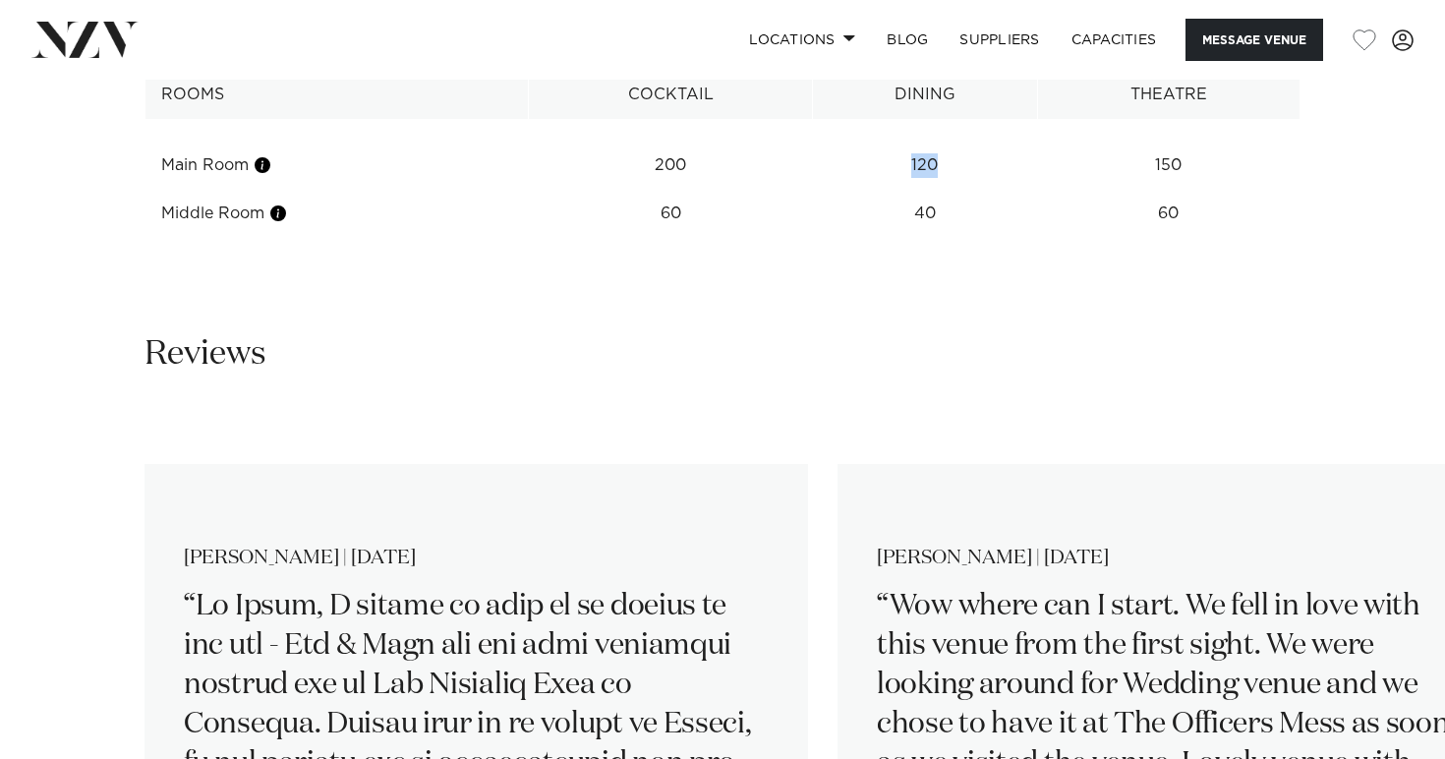
drag, startPoint x: 911, startPoint y: 166, endPoint x: 999, endPoint y: 164, distance: 88.5
click at [1002, 166] on td "120" at bounding box center [924, 166] width 225 height 48
click at [999, 164] on td "120" at bounding box center [924, 166] width 225 height 48
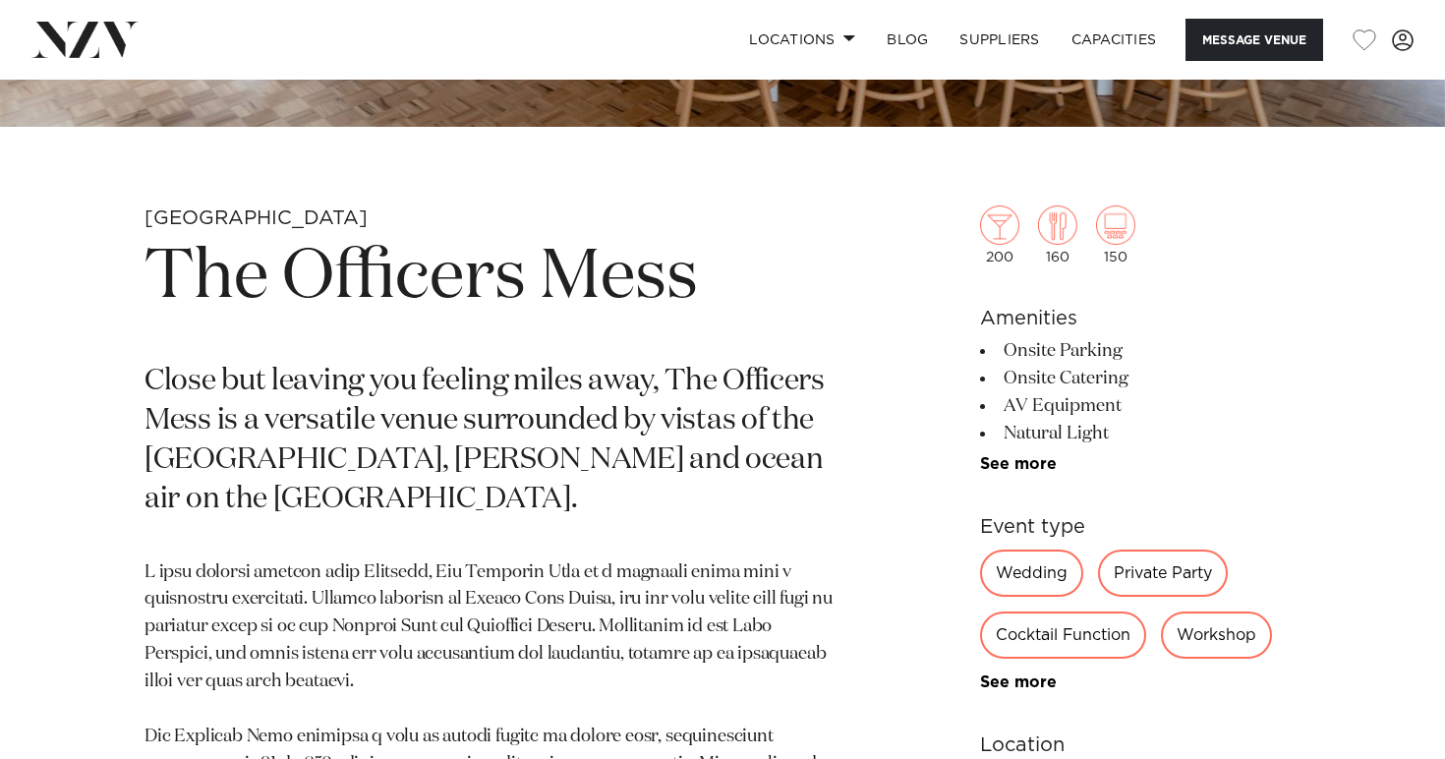
scroll to position [634, 0]
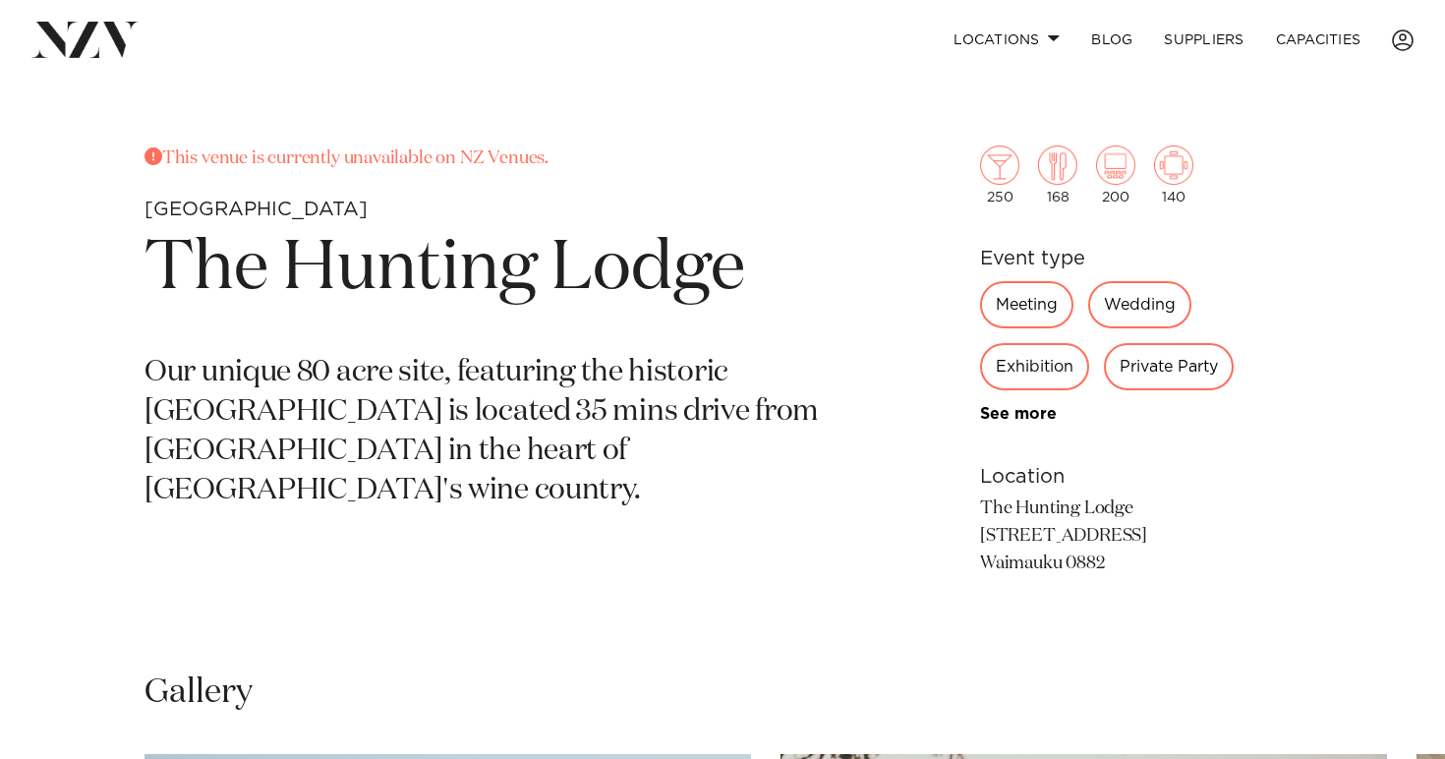
scroll to position [685, 0]
